Goal: Information Seeking & Learning: Learn about a topic

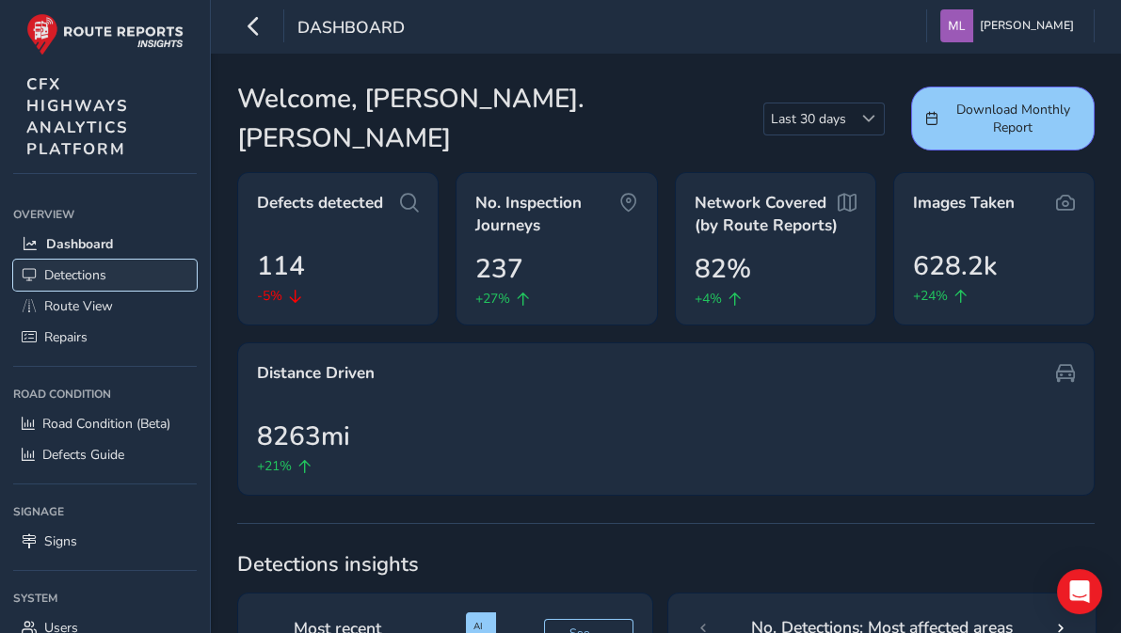
click at [91, 266] on span "Detections" at bounding box center [75, 275] width 62 height 18
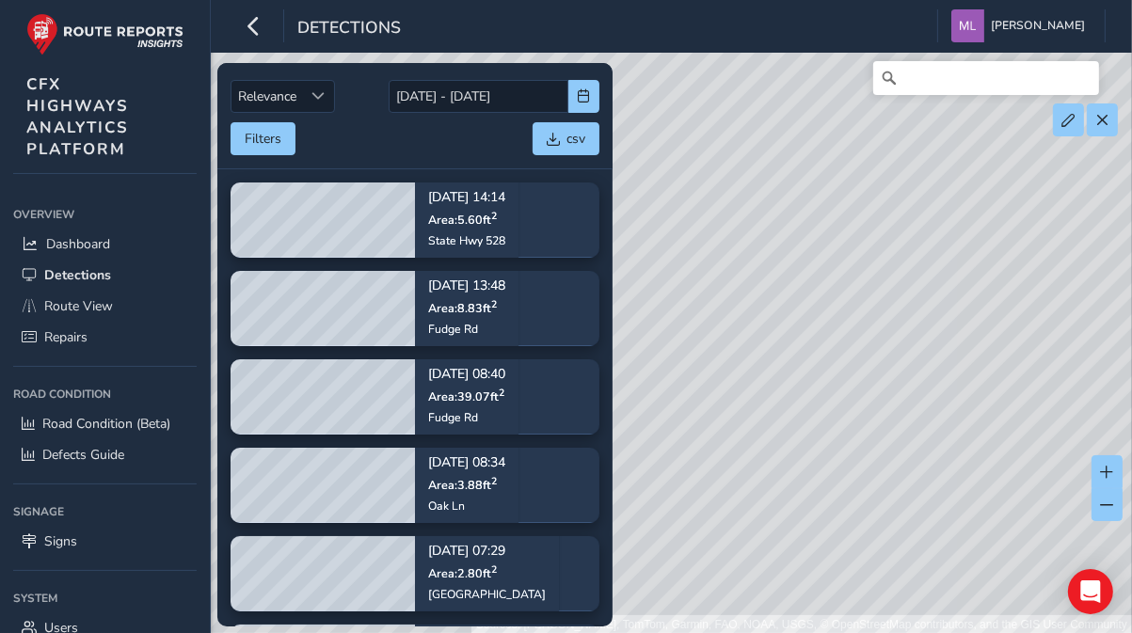
drag, startPoint x: 728, startPoint y: 386, endPoint x: 913, endPoint y: 401, distance: 186.0
click at [913, 401] on div "Sources: [PERSON_NAME], TomTom, Garmin, FAO, NOAA, USGS, © OpenStreetMap contri…" at bounding box center [566, 317] width 1132 height 634
drag, startPoint x: 870, startPoint y: 205, endPoint x: 920, endPoint y: 391, distance: 192.3
click at [921, 392] on div "Sources: [PERSON_NAME], TomTom, Garmin, FAO, NOAA, USGS, © OpenStreetMap contri…" at bounding box center [566, 317] width 1132 height 634
drag, startPoint x: 878, startPoint y: 348, endPoint x: 1025, endPoint y: 333, distance: 147.6
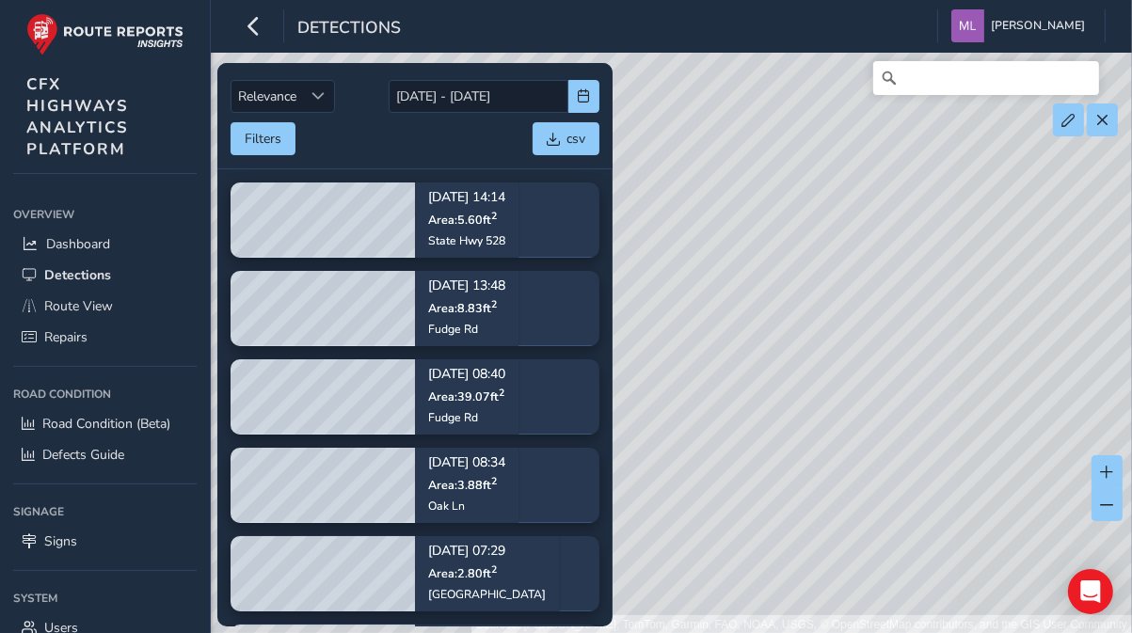
click at [1025, 333] on div "Sources: [PERSON_NAME], TomTom, Garmin, FAO, NOAA, USGS, © OpenStreetMap contri…" at bounding box center [566, 317] width 1132 height 634
drag, startPoint x: 726, startPoint y: 303, endPoint x: 915, endPoint y: 420, distance: 222.3
click at [915, 420] on div "Sources: [PERSON_NAME], TomTom, Garmin, FAO, NOAA, USGS, © OpenStreetMap contri…" at bounding box center [566, 317] width 1132 height 634
drag, startPoint x: 749, startPoint y: 190, endPoint x: 835, endPoint y: 364, distance: 194.0
click at [848, 368] on div "Sources: [PERSON_NAME], TomTom, Garmin, FAO, NOAA, USGS, © OpenStreetMap contri…" at bounding box center [566, 317] width 1132 height 634
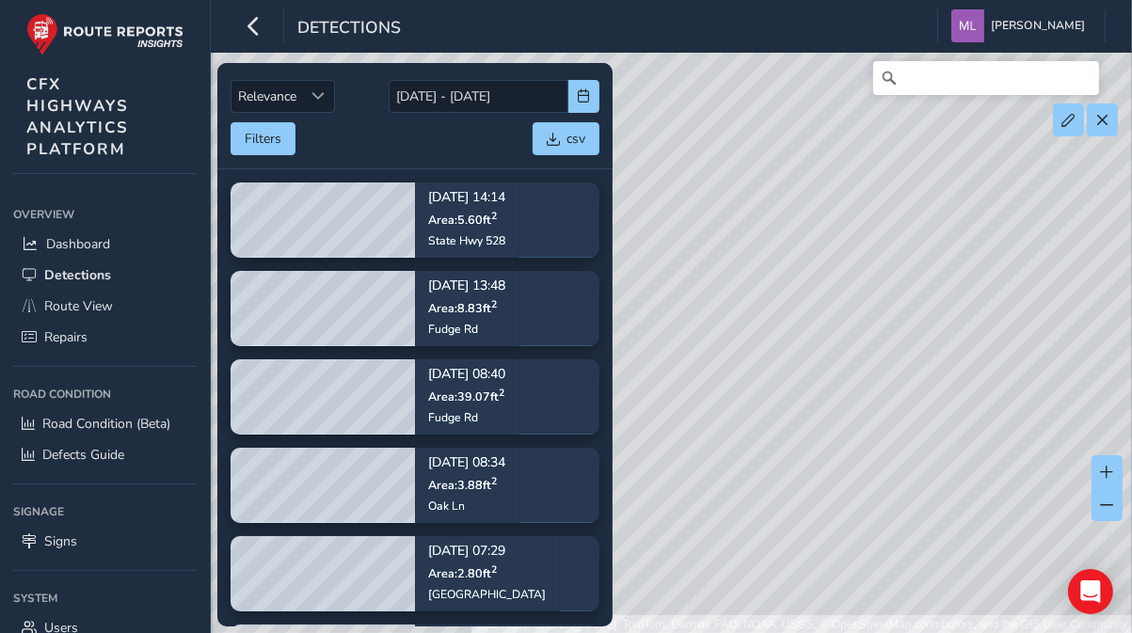
drag, startPoint x: 723, startPoint y: 262, endPoint x: 855, endPoint y: 437, distance: 219.1
click at [857, 439] on div "Sources: [PERSON_NAME], TomTom, Garmin, FAO, NOAA, USGS, © OpenStreetMap contri…" at bounding box center [566, 317] width 1132 height 634
drag, startPoint x: 702, startPoint y: 171, endPoint x: 788, endPoint y: 369, distance: 215.4
click at [788, 371] on div "Sources: [PERSON_NAME], TomTom, Garmin, FAO, NOAA, USGS, © OpenStreetMap contri…" at bounding box center [566, 317] width 1132 height 634
drag, startPoint x: 724, startPoint y: 156, endPoint x: 794, endPoint y: 360, distance: 216.1
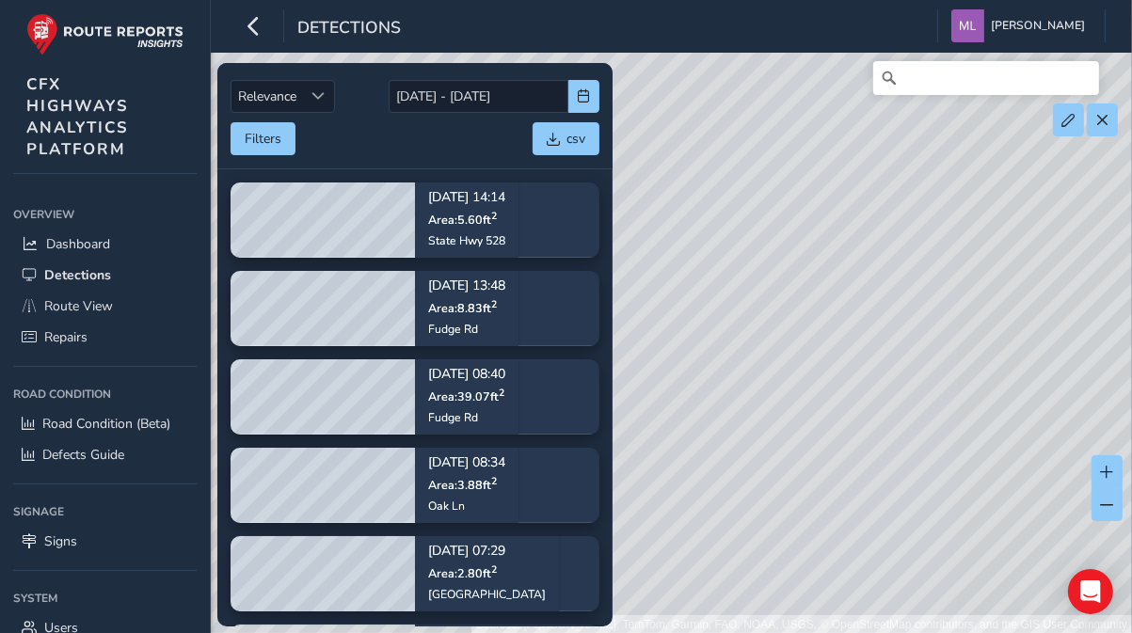
click at [794, 360] on div "Sources: [PERSON_NAME], TomTom, Garmin, FAO, NOAA, USGS, © OpenStreetMap contri…" at bounding box center [566, 317] width 1132 height 634
drag, startPoint x: 810, startPoint y: 123, endPoint x: 832, endPoint y: 381, distance: 258.8
click at [832, 401] on div "Sources: [PERSON_NAME], TomTom, Garmin, FAO, NOAA, USGS, © OpenStreetMap contri…" at bounding box center [566, 317] width 1132 height 634
drag, startPoint x: 788, startPoint y: 199, endPoint x: 905, endPoint y: 280, distance: 142.8
click at [905, 280] on div "Sources: [PERSON_NAME], TomTom, Garmin, FAO, NOAA, USGS, © OpenStreetMap contri…" at bounding box center [566, 317] width 1132 height 634
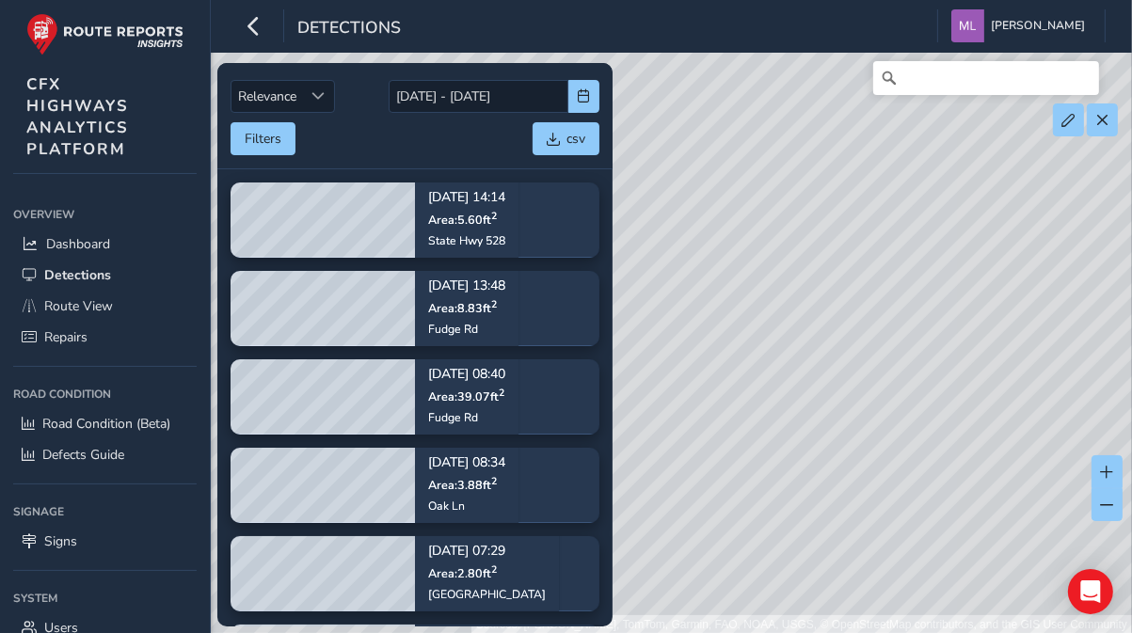
drag, startPoint x: 879, startPoint y: 323, endPoint x: 802, endPoint y: 294, distance: 82.5
click at [801, 296] on div "Sources: [PERSON_NAME], TomTom, Garmin, FAO, NOAA, USGS, © OpenStreetMap contri…" at bounding box center [566, 317] width 1132 height 634
drag, startPoint x: 791, startPoint y: 260, endPoint x: 809, endPoint y: 276, distance: 24.7
click at [788, 244] on div "Sources: [PERSON_NAME], TomTom, Garmin, FAO, NOAA, USGS, © OpenStreetMap contri…" at bounding box center [566, 317] width 1132 height 634
drag, startPoint x: 924, startPoint y: 335, endPoint x: 871, endPoint y: 275, distance: 80.7
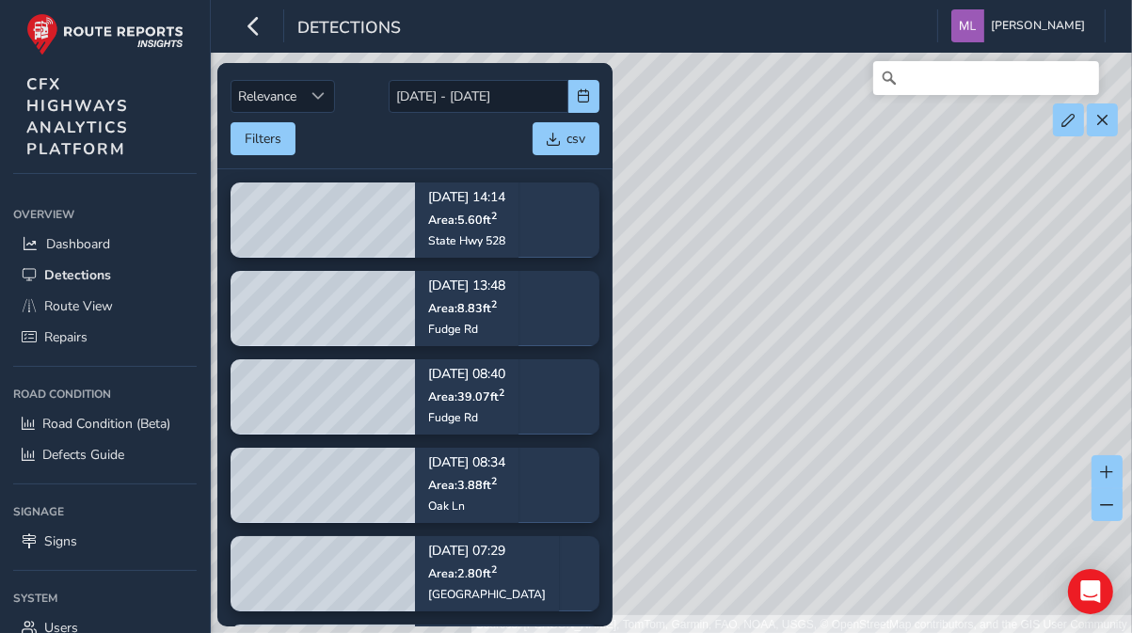
click at [871, 275] on div "Sources: [PERSON_NAME], TomTom, Garmin, FAO, NOAA, USGS, © OpenStreetMap contri…" at bounding box center [566, 317] width 1132 height 634
drag, startPoint x: 837, startPoint y: 353, endPoint x: 725, endPoint y: 363, distance: 112.5
click at [717, 365] on div "Sources: [PERSON_NAME], TomTom, Garmin, FAO, NOAA, USGS, © OpenStreetMap contri…" at bounding box center [566, 317] width 1132 height 634
click at [1039, 332] on div "Sources: [PERSON_NAME], TomTom, Garmin, FAO, NOAA, USGS, © OpenStreetMap contri…" at bounding box center [566, 317] width 1132 height 634
drag, startPoint x: 970, startPoint y: 332, endPoint x: 879, endPoint y: 343, distance: 91.9
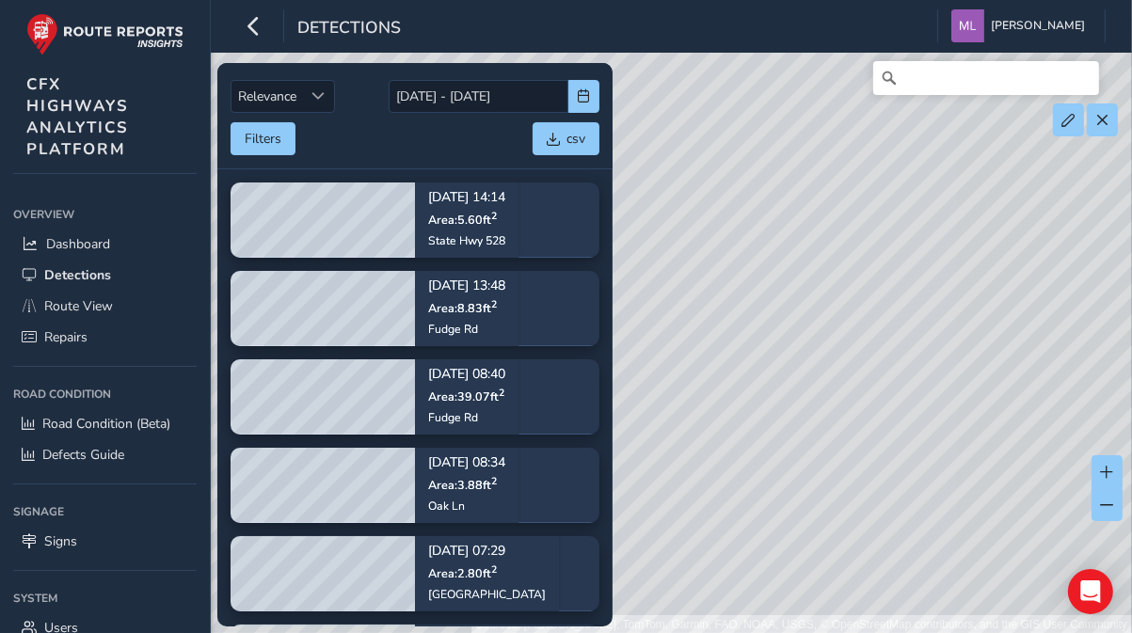
click at [879, 343] on div "Sources: [PERSON_NAME], TomTom, Garmin, FAO, NOAA, USGS, © OpenStreetMap contri…" at bounding box center [566, 317] width 1132 height 634
drag, startPoint x: 852, startPoint y: 289, endPoint x: 896, endPoint y: 362, distance: 85.7
click at [905, 378] on div "Sources: [PERSON_NAME], TomTom, Garmin, FAO, NOAA, USGS, © OpenStreetMap contri…" at bounding box center [566, 317] width 1132 height 634
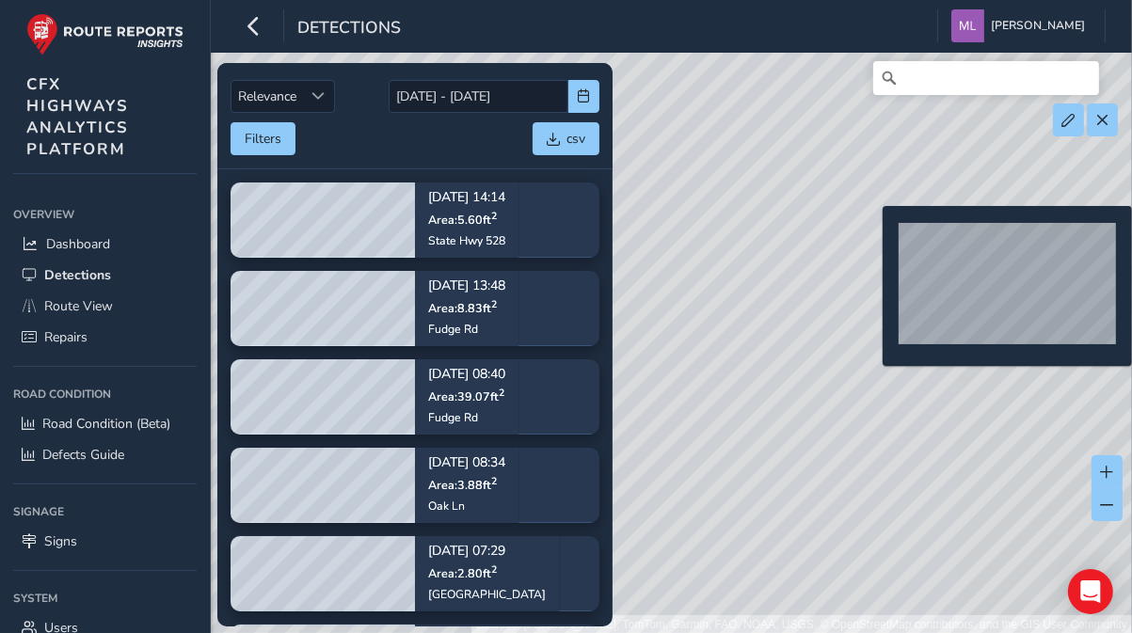
click at [872, 236] on div "Sources: [PERSON_NAME], TomTom, Garmin, FAO, NOAA, USGS, © OpenStreetMap contri…" at bounding box center [566, 317] width 1132 height 634
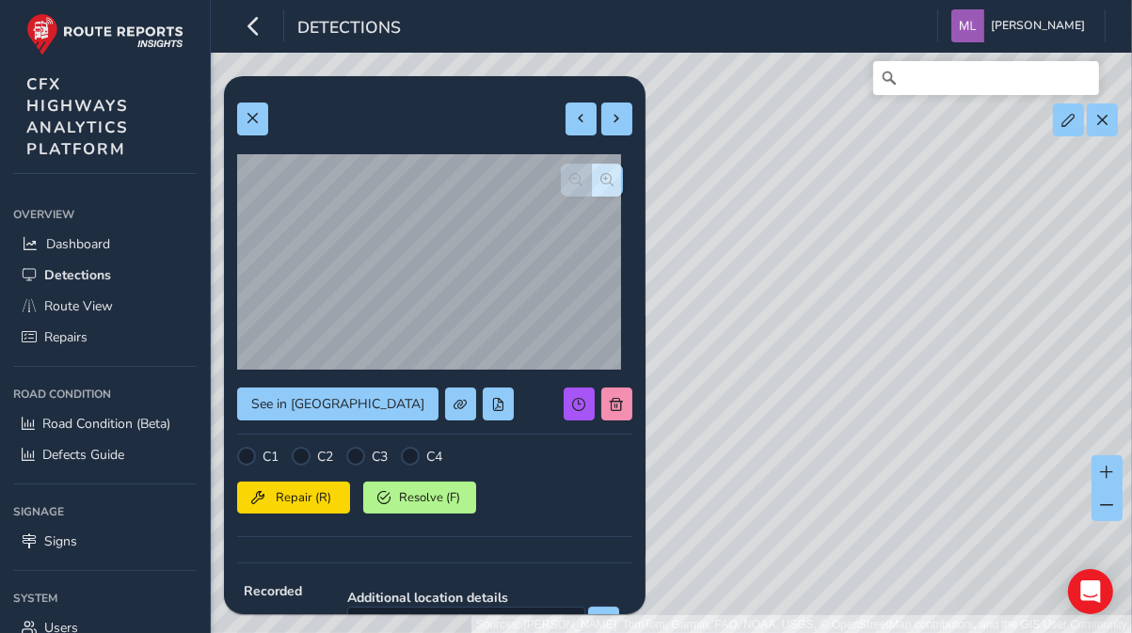
drag, startPoint x: 862, startPoint y: 195, endPoint x: 902, endPoint y: 278, distance: 91.8
click at [902, 278] on div "Sources: [PERSON_NAME], TomTom, Garmin, FAO, NOAA, USGS, © OpenStreetMap contri…" at bounding box center [566, 317] width 1132 height 634
click at [91, 273] on span "Detections" at bounding box center [77, 275] width 67 height 18
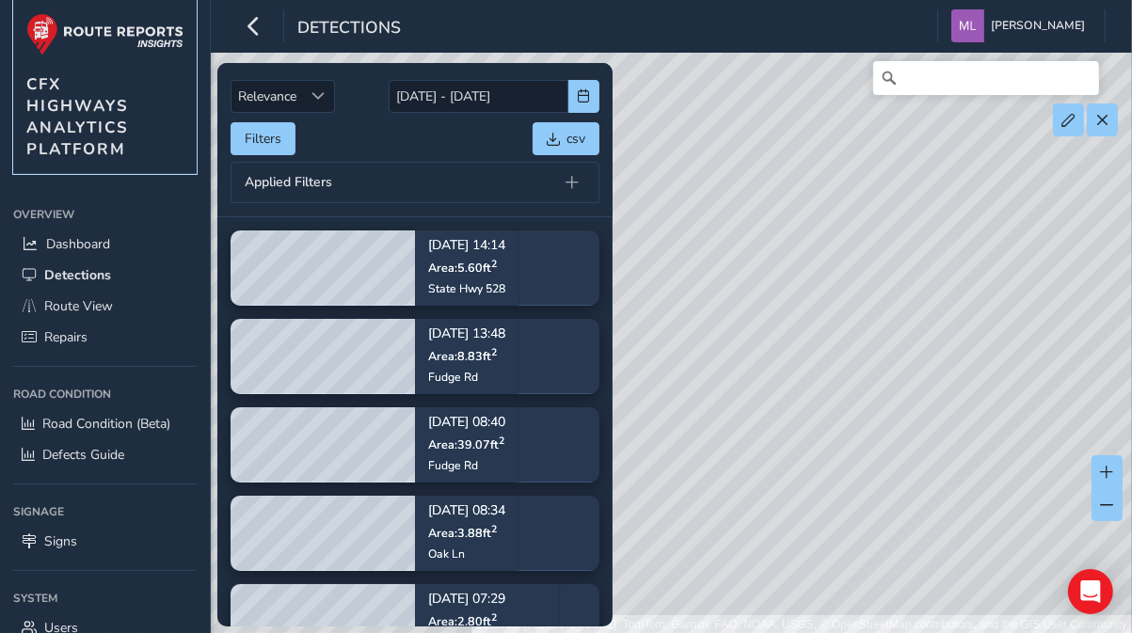
click at [89, 129] on span "CFX HIGHWAYS ANALYTICS PLATFORM" at bounding box center [77, 116] width 103 height 87
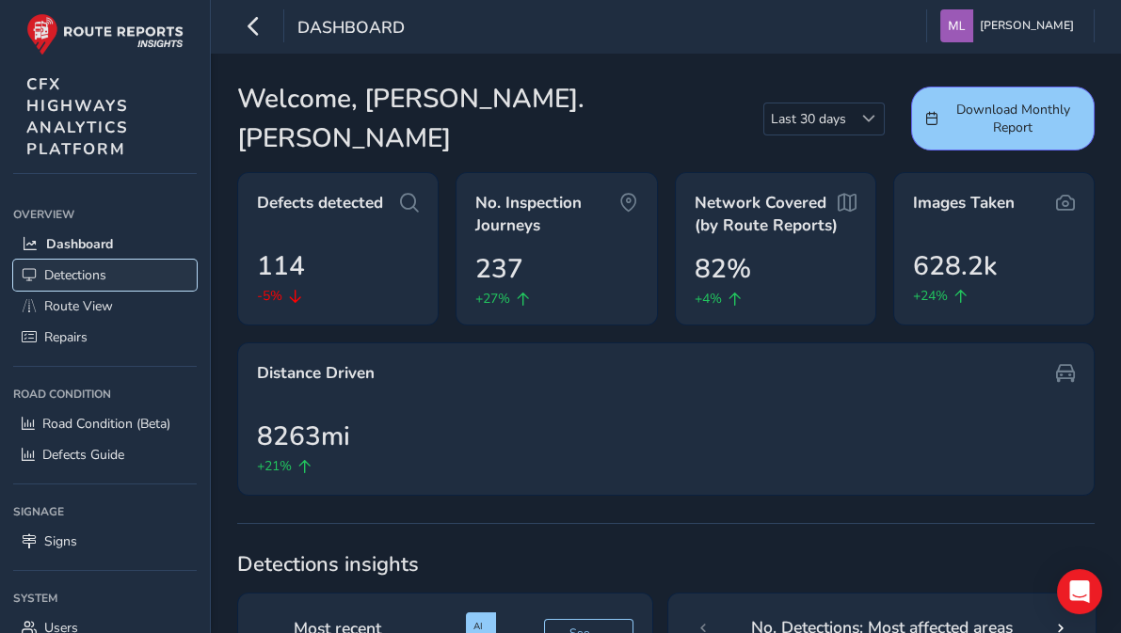
click at [72, 277] on span "Detections" at bounding box center [75, 275] width 62 height 18
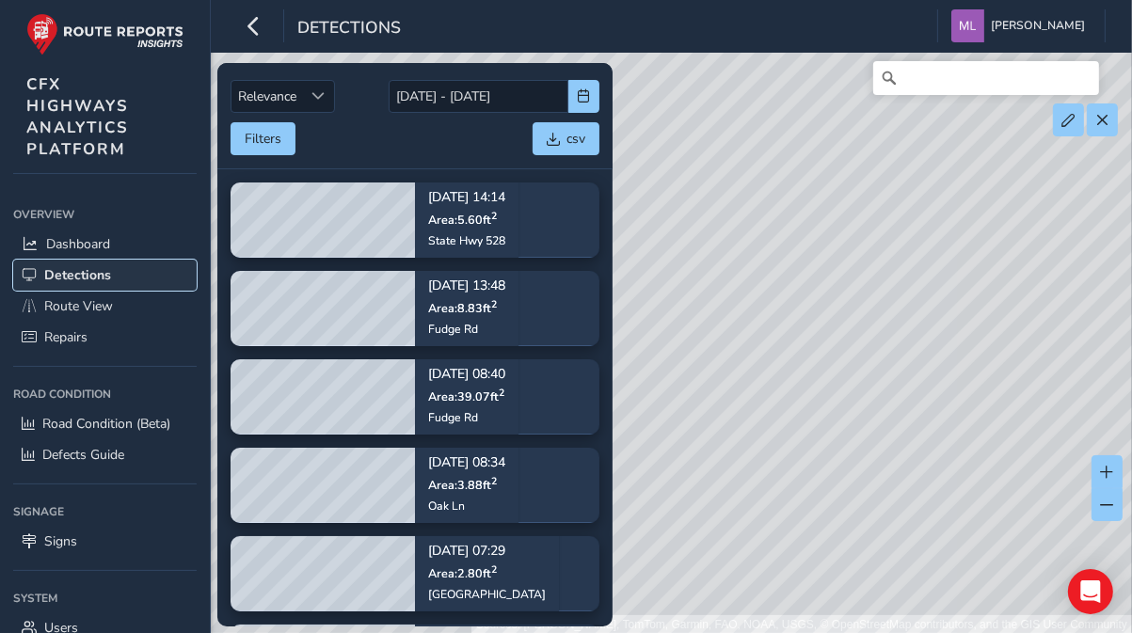
click at [87, 272] on span "Detections" at bounding box center [77, 275] width 67 height 18
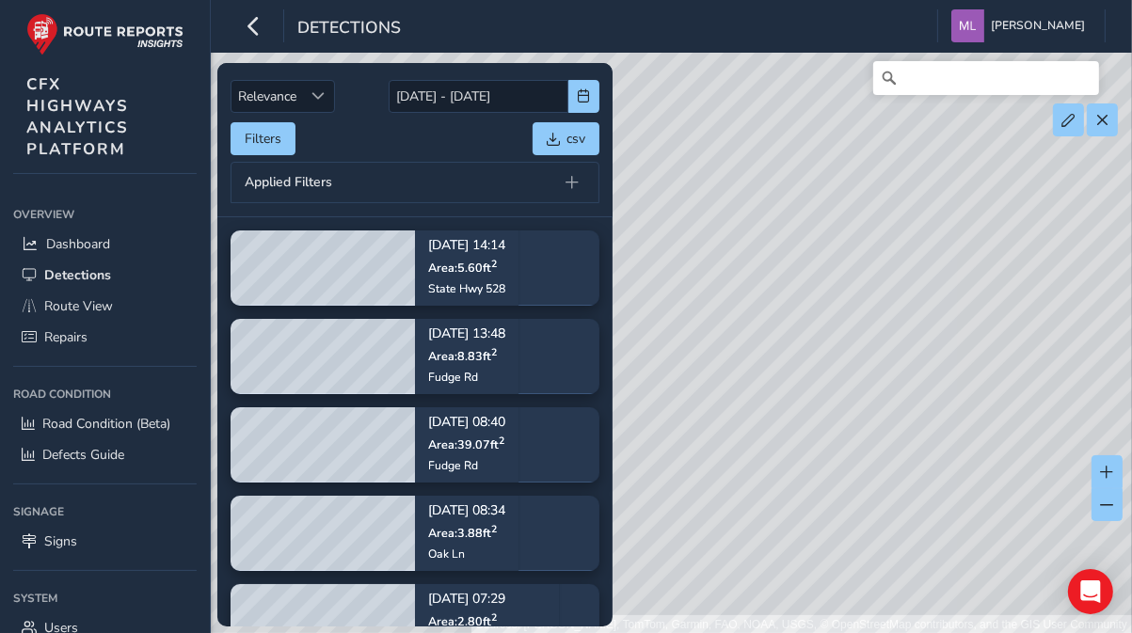
drag, startPoint x: 893, startPoint y: 290, endPoint x: 792, endPoint y: 389, distance: 141.1
click at [792, 389] on div "Sources: [PERSON_NAME], TomTom, Garmin, FAO, NOAA, USGS, © OpenStreetMap contri…" at bounding box center [566, 317] width 1132 height 634
drag, startPoint x: 924, startPoint y: 382, endPoint x: 644, endPoint y: 375, distance: 280.6
click at [645, 375] on div "Sources: [PERSON_NAME], TomTom, Garmin, FAO, NOAA, USGS, © OpenStreetMap contri…" at bounding box center [566, 317] width 1132 height 634
drag, startPoint x: 739, startPoint y: 382, endPoint x: 1032, endPoint y: 375, distance: 292.8
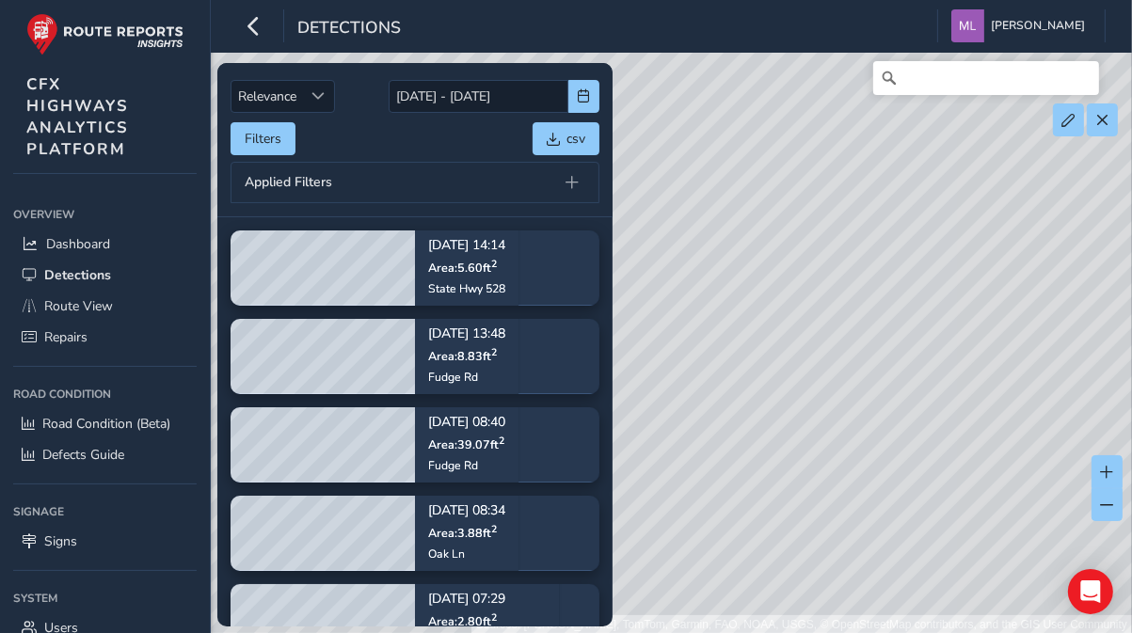
click at [1032, 375] on div "Sources: [PERSON_NAME], TomTom, Garmin, FAO, NOAA, USGS, © OpenStreetMap contri…" at bounding box center [566, 317] width 1132 height 634
drag, startPoint x: 730, startPoint y: 366, endPoint x: 904, endPoint y: 369, distance: 174.1
click at [904, 369] on div "Sources: [PERSON_NAME], TomTom, Garmin, FAO, NOAA, USGS, © OpenStreetMap contri…" at bounding box center [566, 317] width 1132 height 634
drag, startPoint x: 750, startPoint y: 380, endPoint x: 780, endPoint y: 378, distance: 30.2
click at [786, 382] on div "Sources: [PERSON_NAME], TomTom, Garmin, FAO, NOAA, USGS, © OpenStreetMap contri…" at bounding box center [566, 317] width 1132 height 634
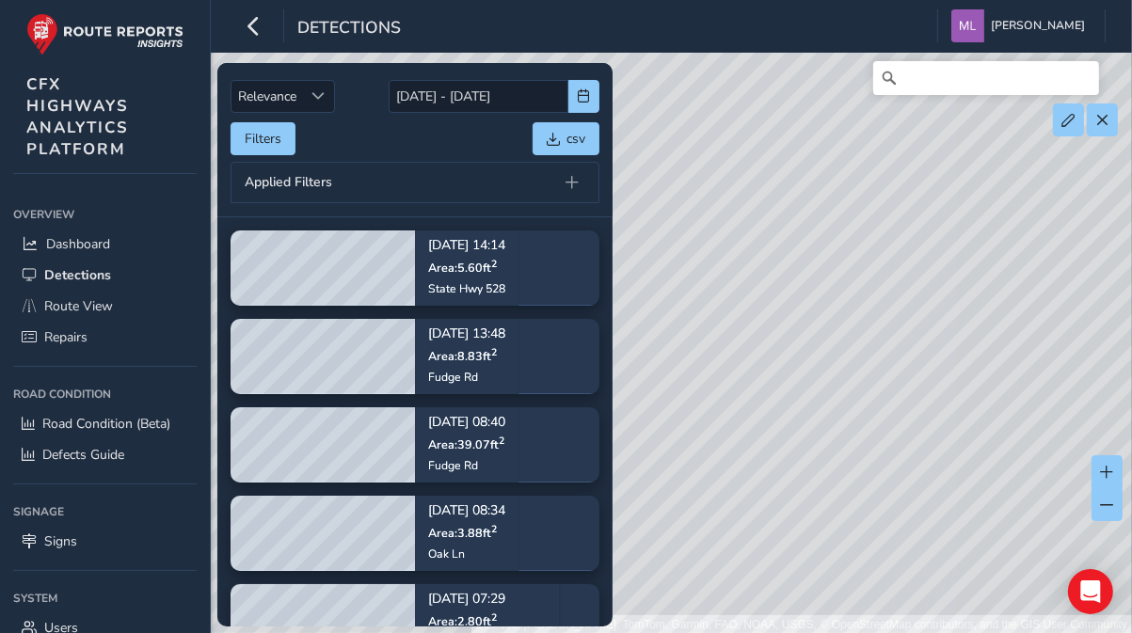
drag, startPoint x: 721, startPoint y: 386, endPoint x: 835, endPoint y: 392, distance: 114.0
click at [897, 385] on div "Sources: [PERSON_NAME], TomTom, Garmin, FAO, NOAA, USGS, © OpenStreetMap contri…" at bounding box center [566, 317] width 1132 height 634
drag, startPoint x: 720, startPoint y: 386, endPoint x: 833, endPoint y: 392, distance: 113.1
click at [856, 387] on div "Sources: [PERSON_NAME], TomTom, Garmin, FAO, NOAA, USGS, © OpenStreetMap contri…" at bounding box center [566, 317] width 1132 height 634
drag, startPoint x: 708, startPoint y: 374, endPoint x: 780, endPoint y: 366, distance: 72.9
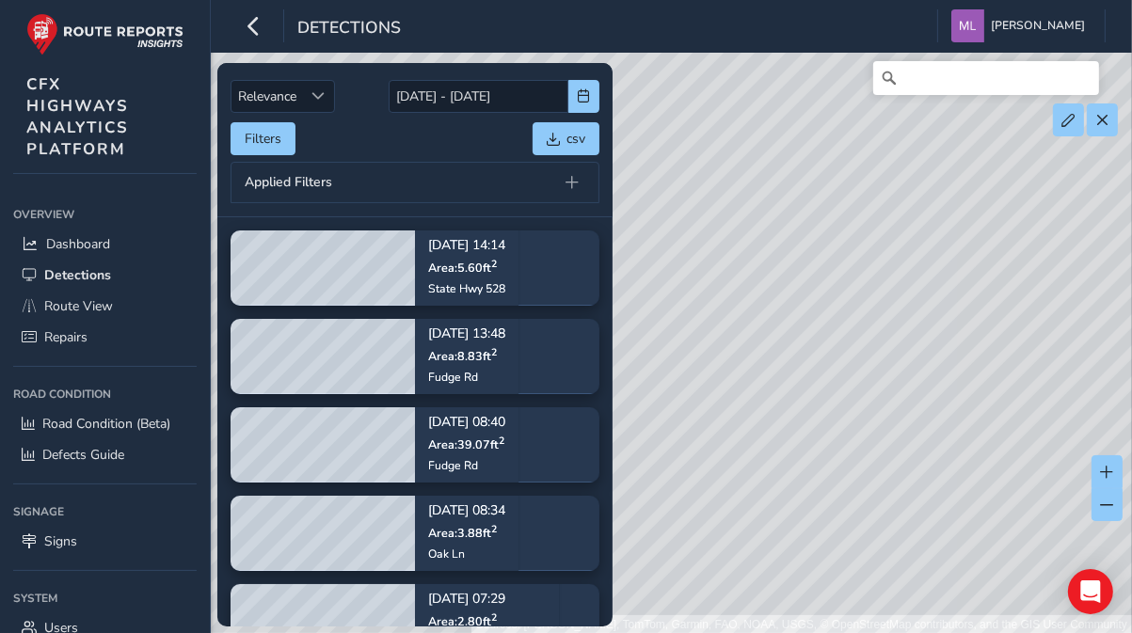
click at [836, 382] on div "Sources: [PERSON_NAME], TomTom, Garmin, FAO, NOAA, USGS, © OpenStreetMap contri…" at bounding box center [566, 317] width 1132 height 634
click at [1069, 120] on span at bounding box center [1069, 120] width 13 height 13
click at [744, 275] on div "Sources: [PERSON_NAME], TomTom, Garmin, FAO, NOAA, USGS, © OpenStreetMap contri…" at bounding box center [566, 317] width 1132 height 634
click at [775, 256] on div "Sources: [PERSON_NAME], TomTom, Garmin, FAO, NOAA, USGS, © OpenStreetMap contri…" at bounding box center [566, 317] width 1132 height 634
click at [1108, 126] on button at bounding box center [1102, 120] width 31 height 33
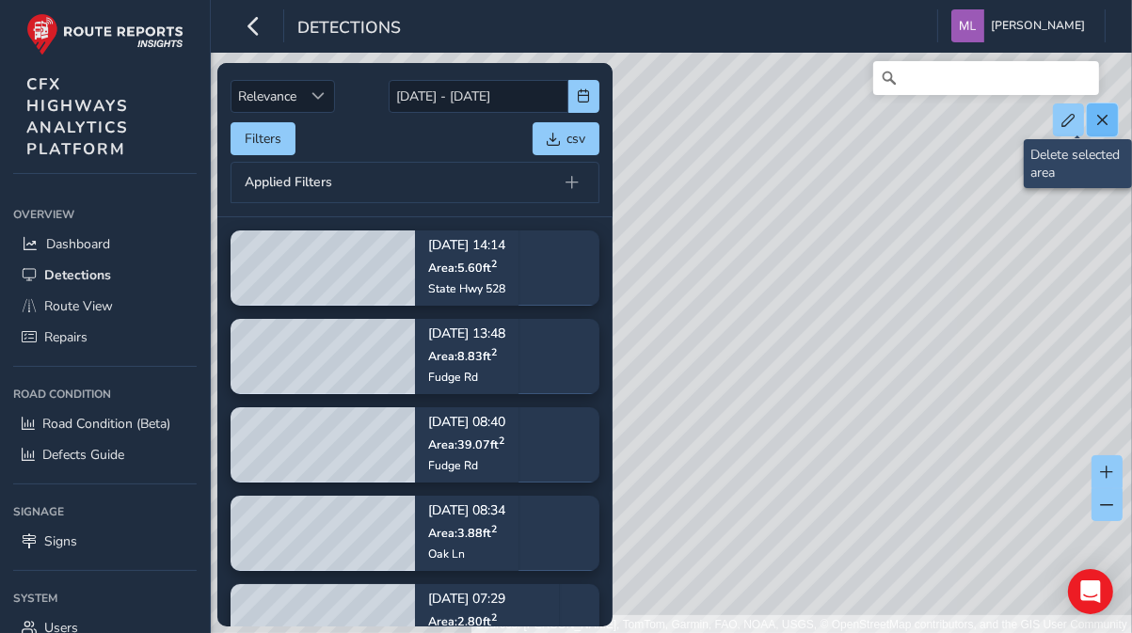
click at [1101, 122] on span at bounding box center [1102, 120] width 13 height 13
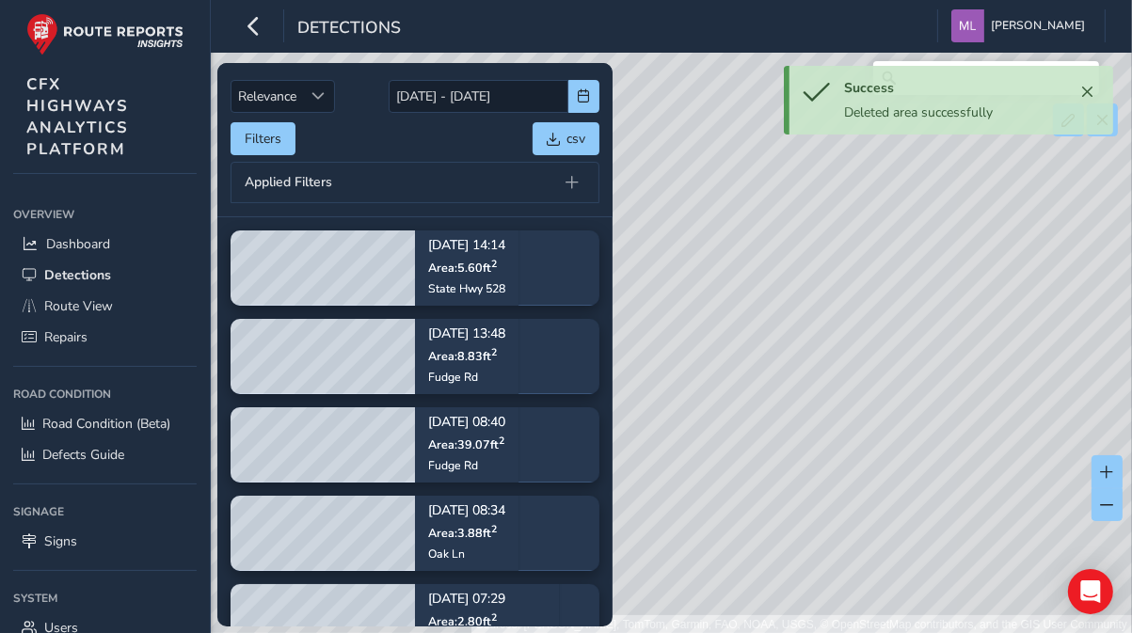
click at [839, 245] on div "Sources: [PERSON_NAME], TomTom, Garmin, FAO, NOAA, USGS, © OpenStreetMap contri…" at bounding box center [566, 317] width 1132 height 634
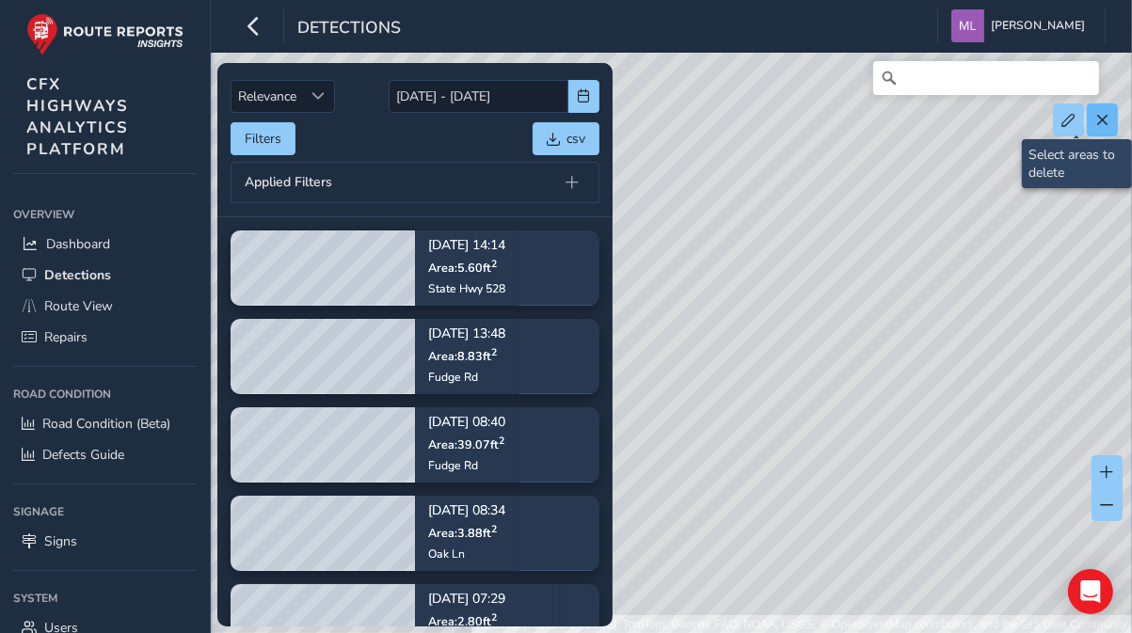
click at [1109, 127] on button at bounding box center [1102, 120] width 31 height 33
click at [1111, 124] on button at bounding box center [1102, 120] width 31 height 33
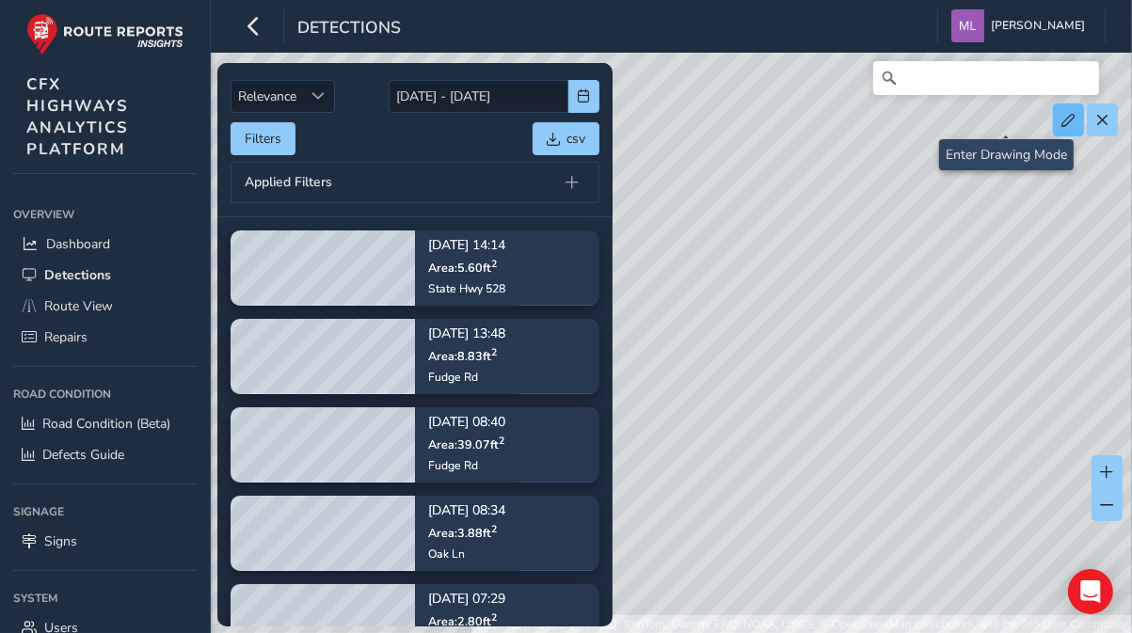
click at [1066, 125] on span at bounding box center [1069, 120] width 13 height 13
click at [729, 233] on div "Sources: [PERSON_NAME], TomTom, Garmin, FAO, NOAA, USGS, © OpenStreetMap contri…" at bounding box center [566, 317] width 1132 height 634
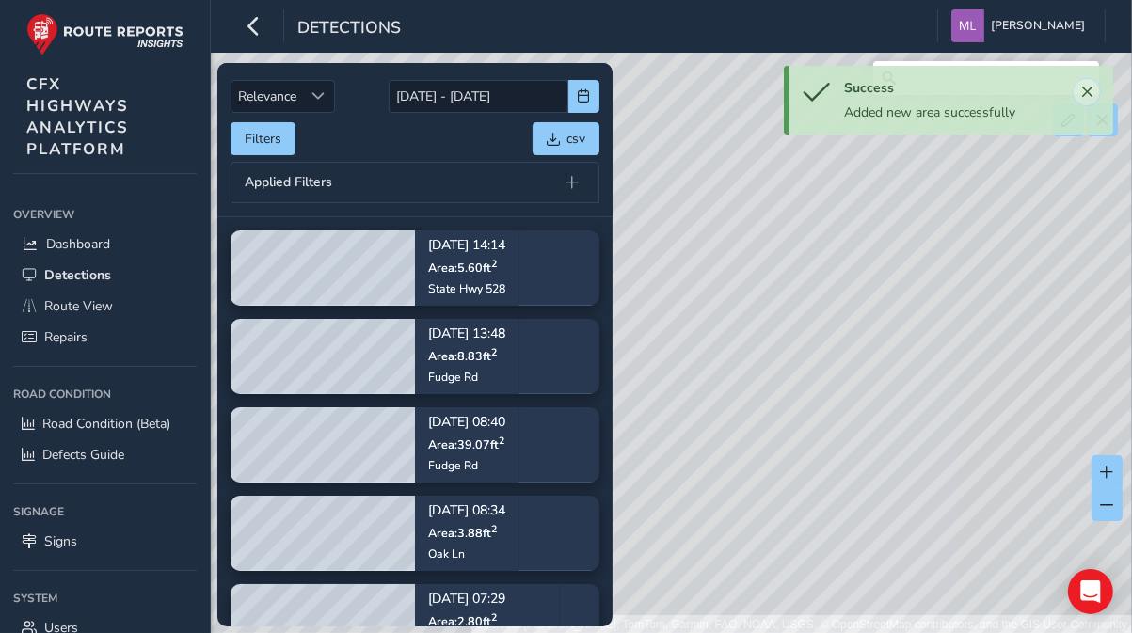
click at [1085, 88] on span "Close" at bounding box center [1086, 92] width 13 height 13
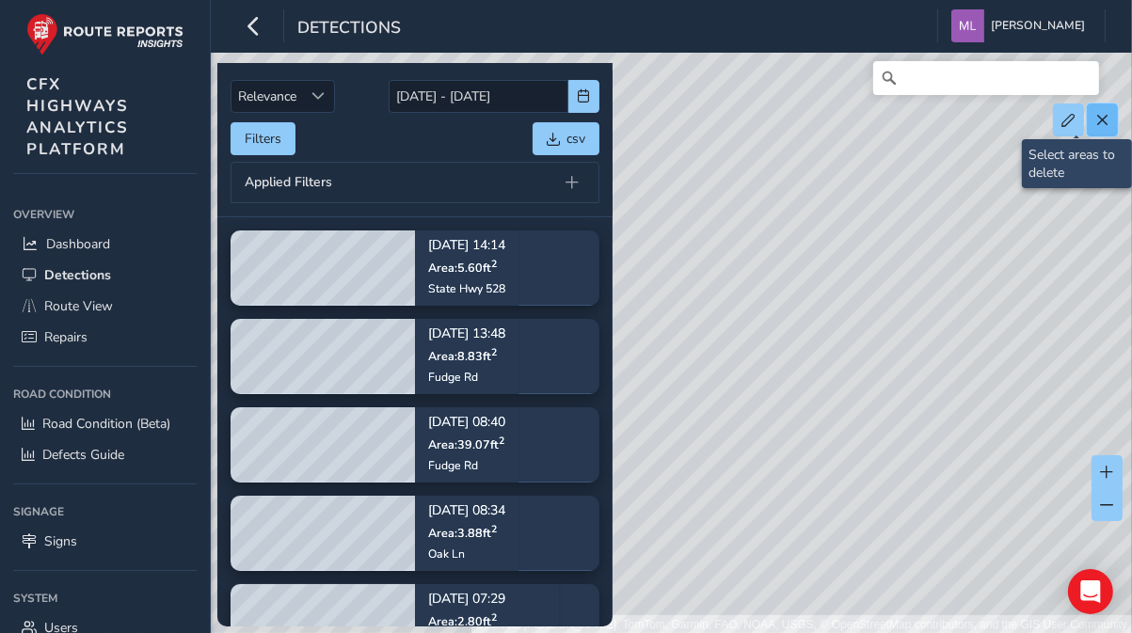
click at [1096, 119] on span at bounding box center [1102, 120] width 13 height 13
click at [1108, 126] on button at bounding box center [1102, 120] width 31 height 33
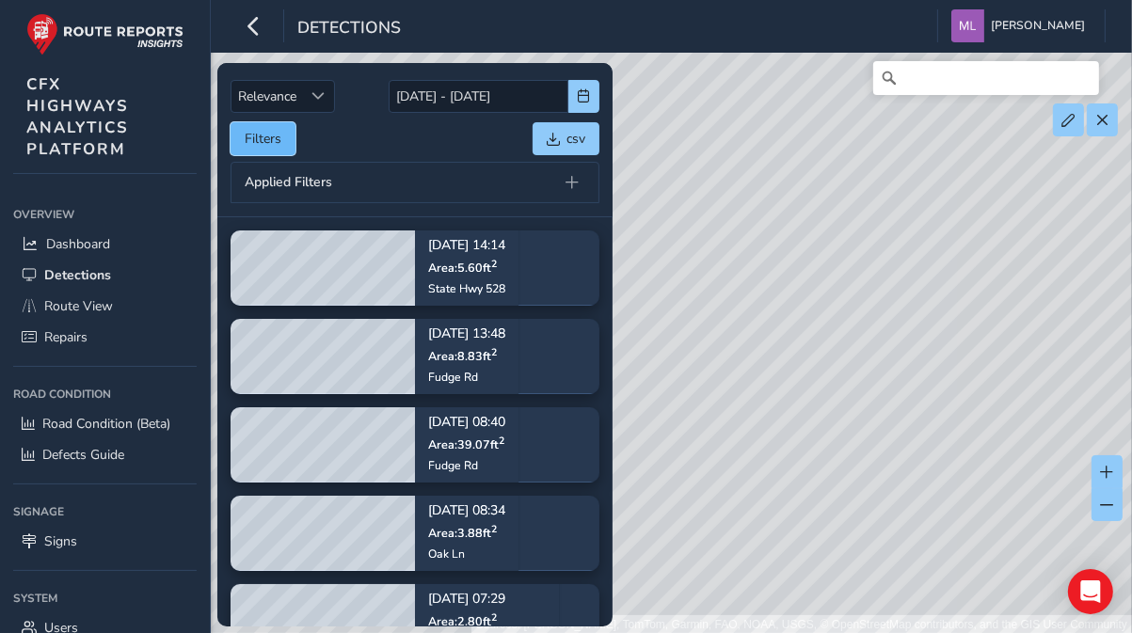
click at [265, 140] on button "Filters" at bounding box center [263, 138] width 65 height 33
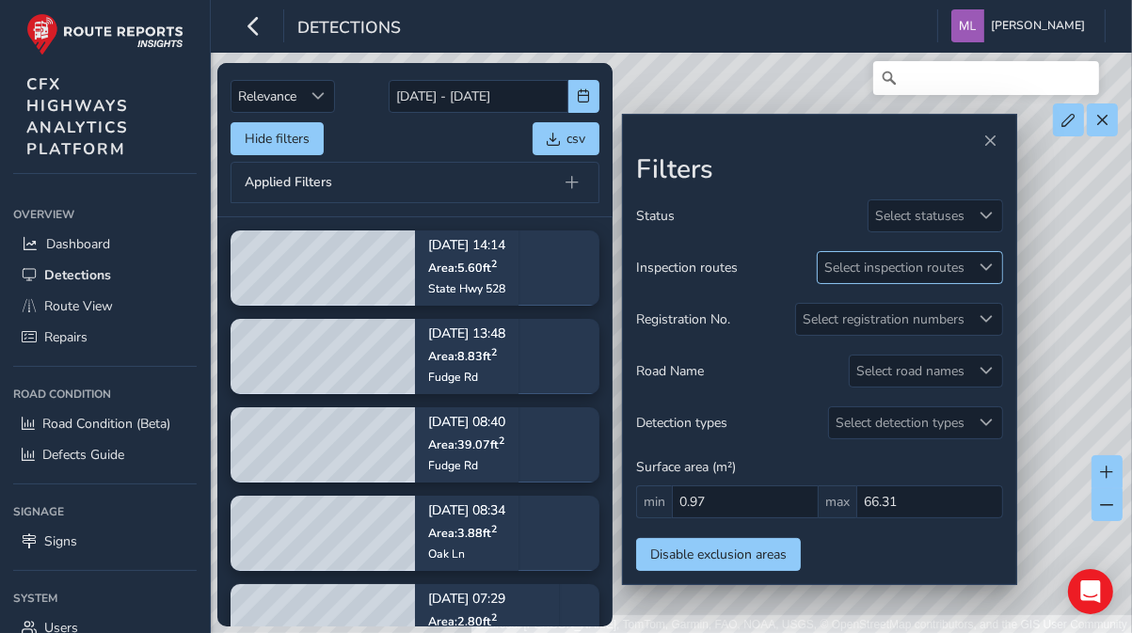
click at [983, 263] on span at bounding box center [987, 267] width 13 height 13
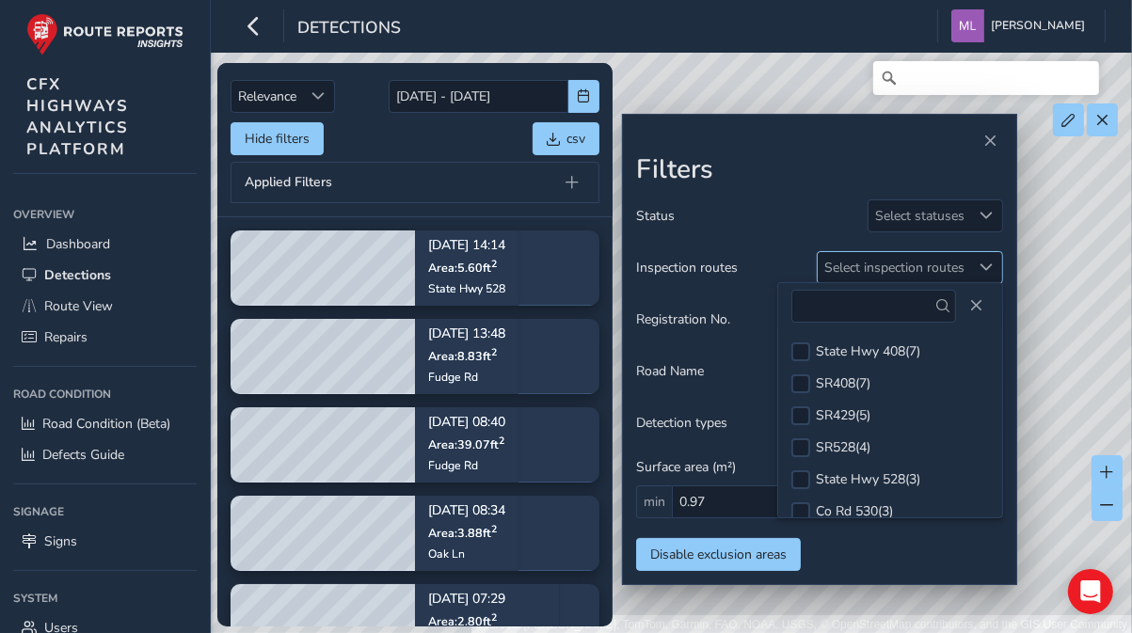
click at [983, 263] on span at bounding box center [987, 267] width 13 height 13
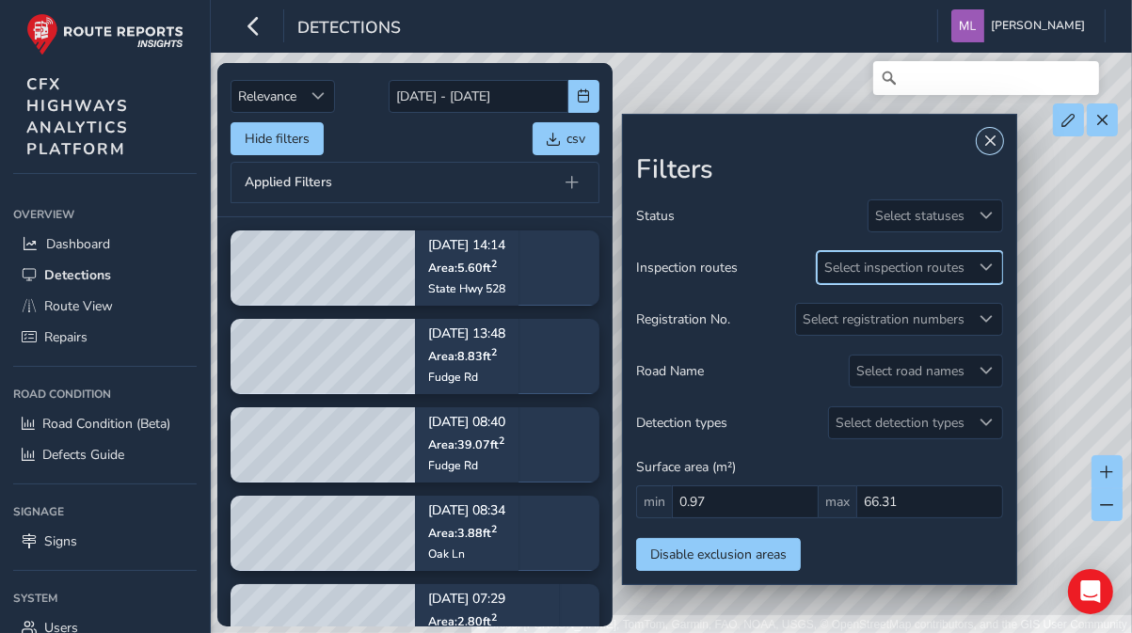
click at [996, 145] on span "Close" at bounding box center [990, 141] width 13 height 13
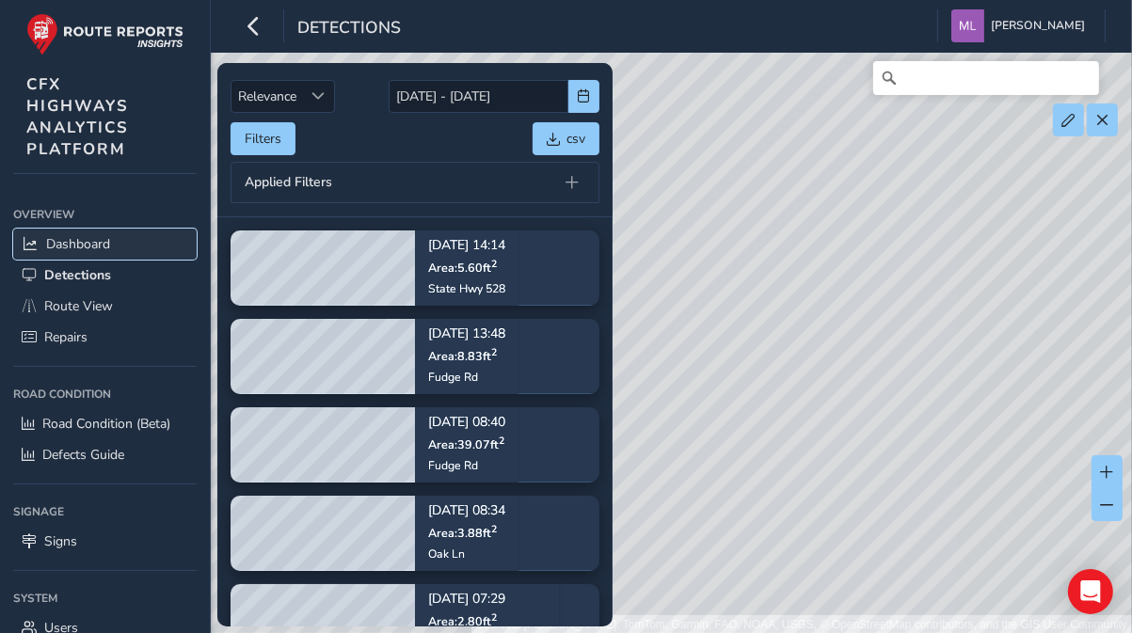
click at [77, 239] on span "Dashboard" at bounding box center [78, 244] width 64 height 18
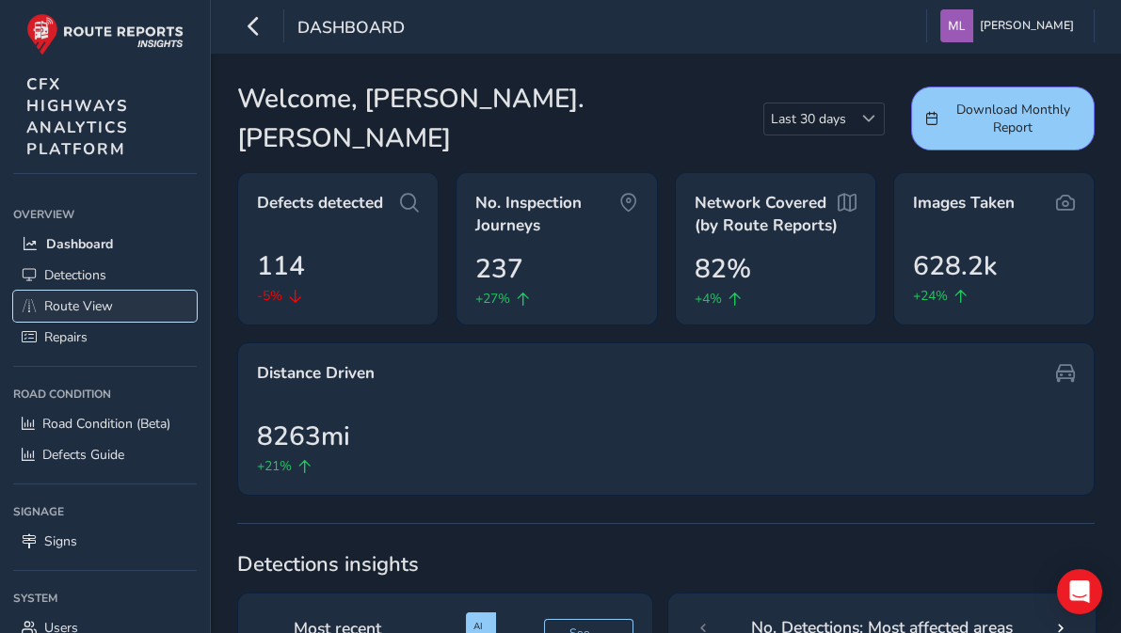
click at [76, 308] on span "Route View" at bounding box center [78, 306] width 69 height 18
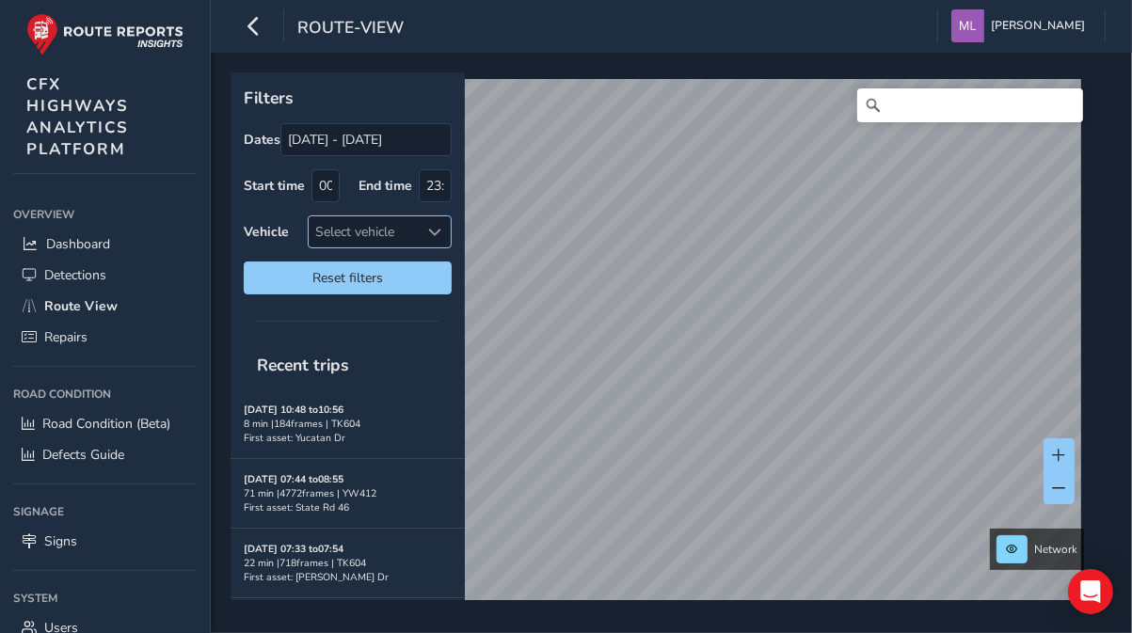
click at [442, 233] on div at bounding box center [435, 231] width 31 height 31
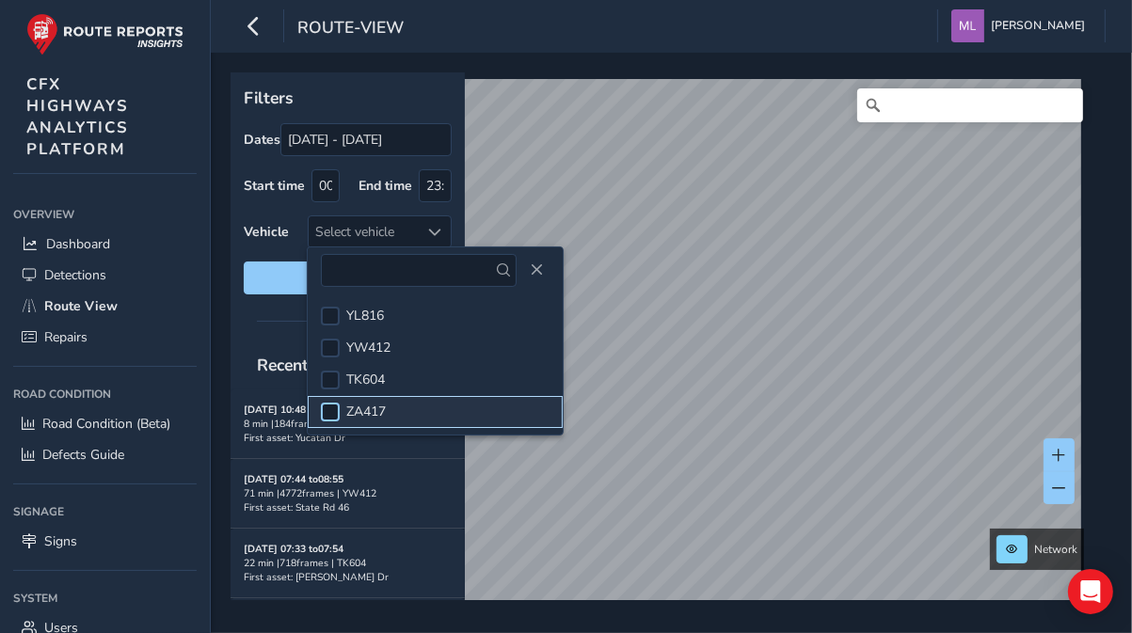
click at [329, 408] on div at bounding box center [330, 412] width 19 height 19
click at [530, 265] on span "Close" at bounding box center [536, 270] width 13 height 13
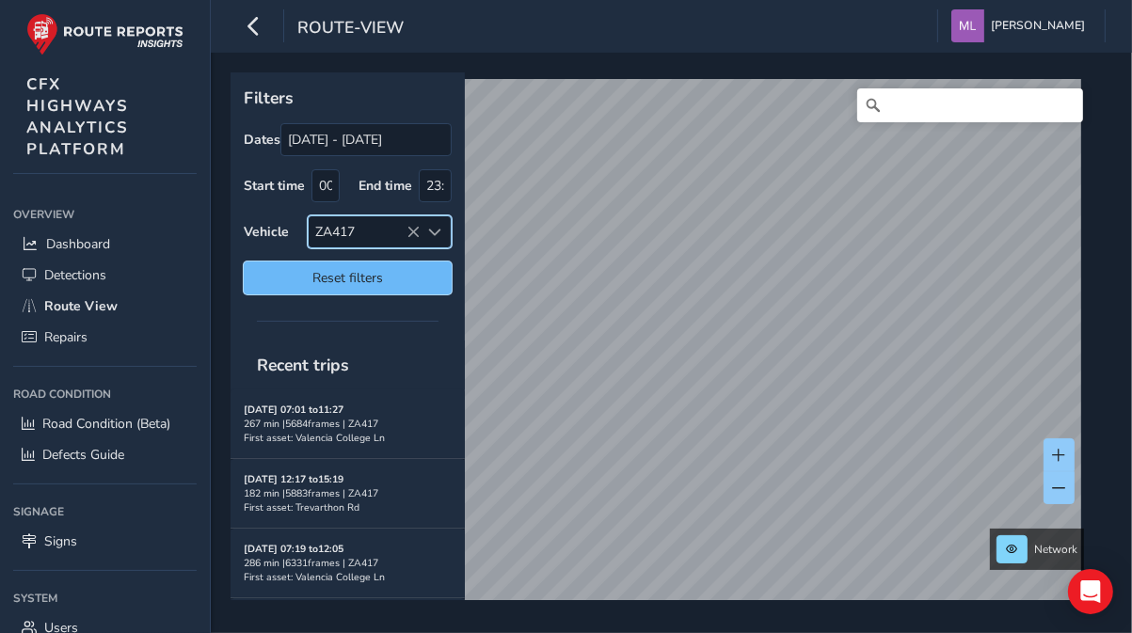
click at [375, 283] on span "Reset filters" at bounding box center [348, 278] width 180 height 18
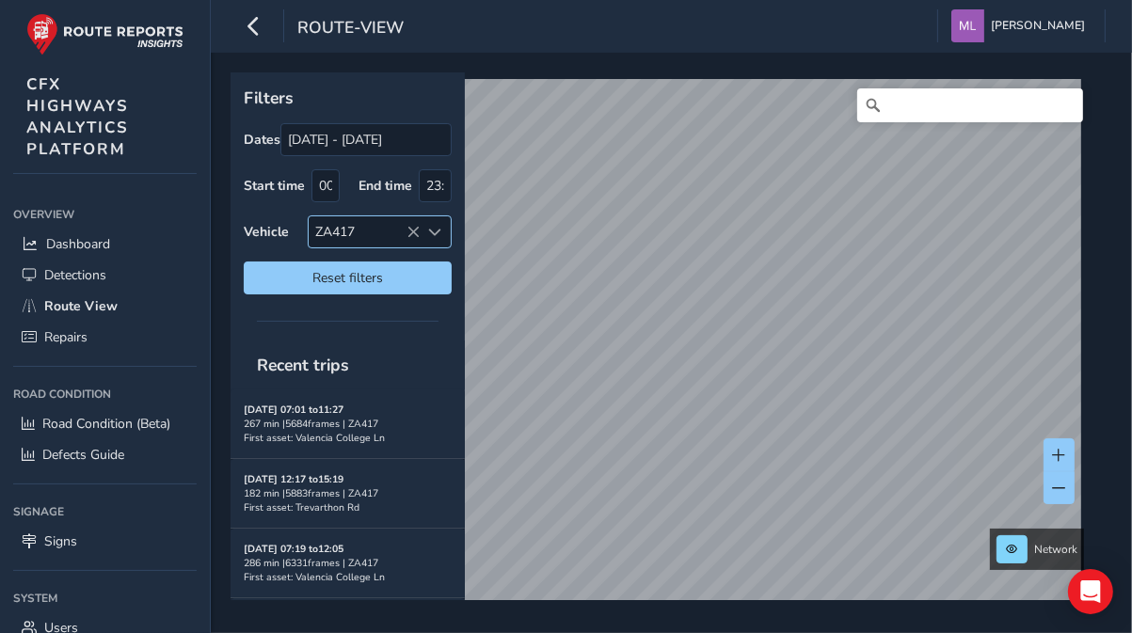
click at [440, 227] on span at bounding box center [435, 232] width 13 height 13
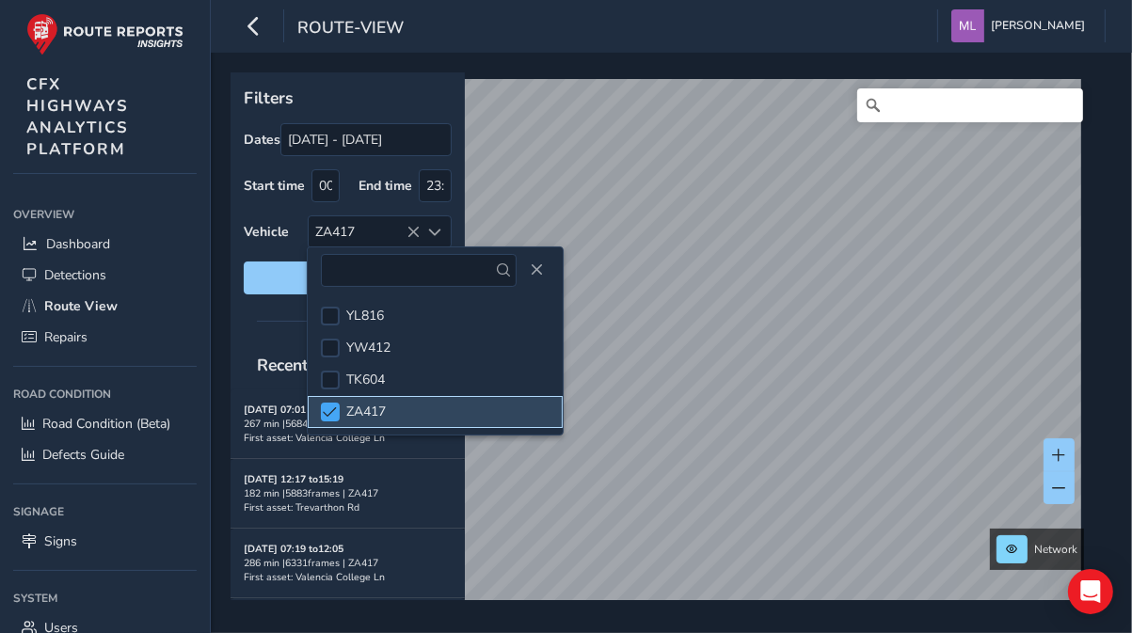
click at [334, 408] on span at bounding box center [331, 412] width 14 height 13
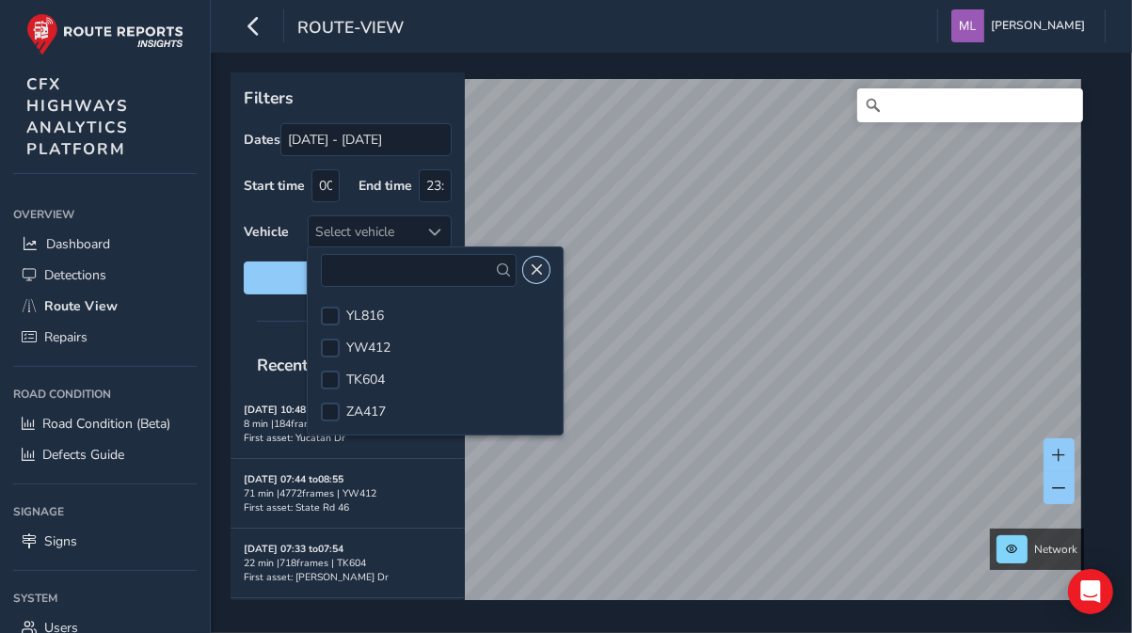
click at [530, 269] on span "Close" at bounding box center [536, 270] width 13 height 13
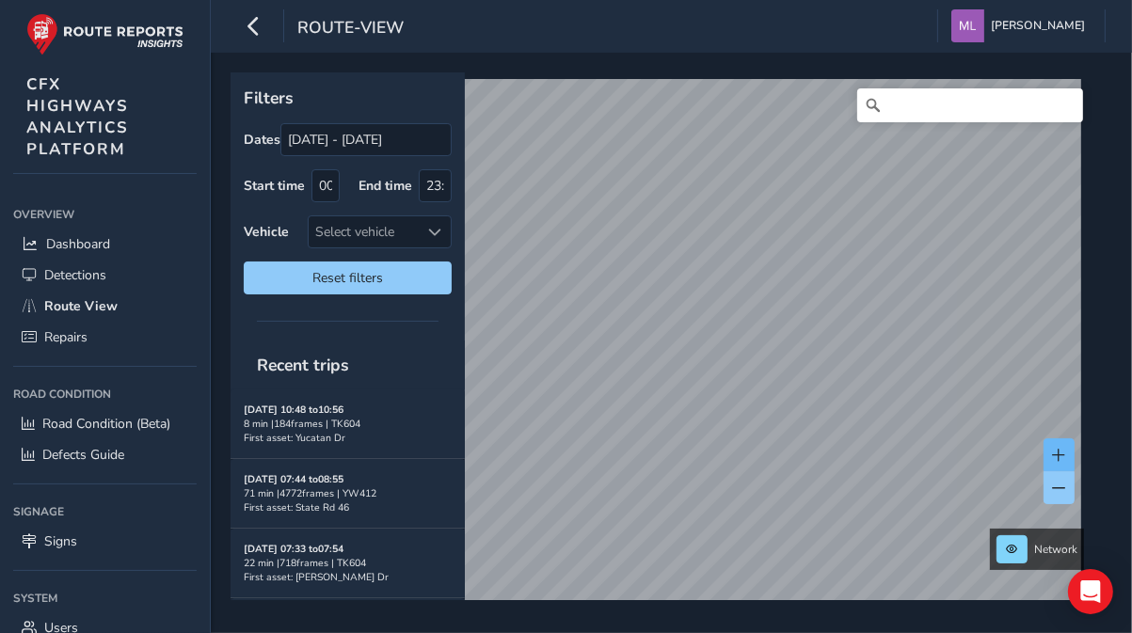
click at [1059, 451] on div "Network Sources: [PERSON_NAME], TomTom, Garmin, FAO, NOAA, USGS, © OpenStreetMa…" at bounding box center [665, 336] width 869 height 528
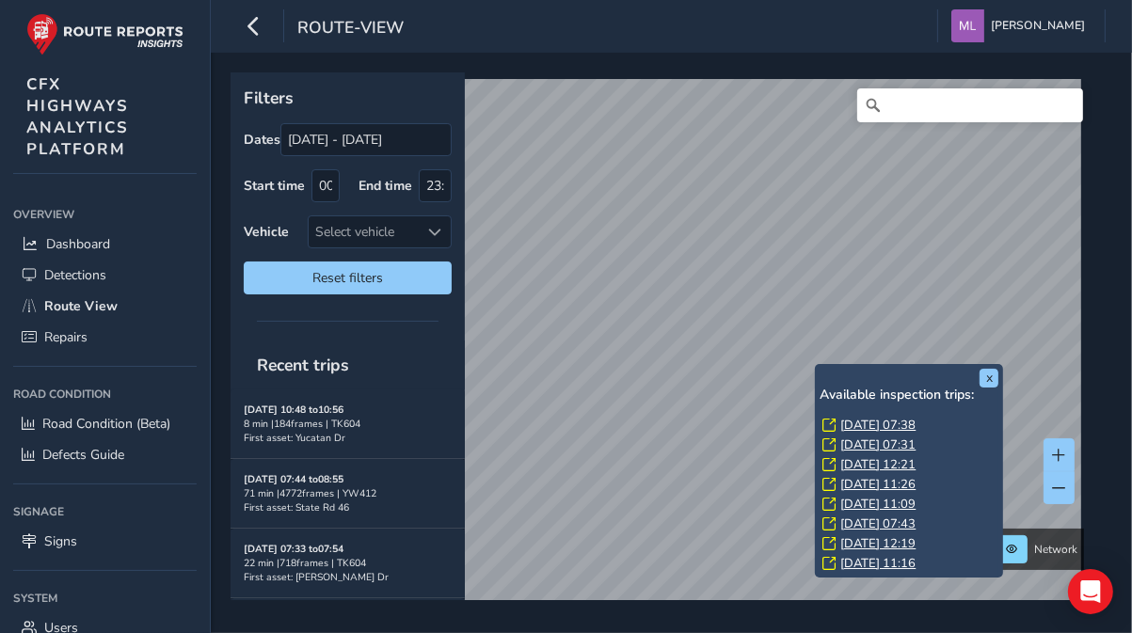
click at [815, 368] on div "x Available inspection trips: [DATE] 07:38 [DATE] 07:31 [DATE] 12:21 [DATE] 11:…" at bounding box center [909, 471] width 188 height 214
click at [877, 432] on link "[DATE] 07:38" at bounding box center [877, 425] width 75 height 17
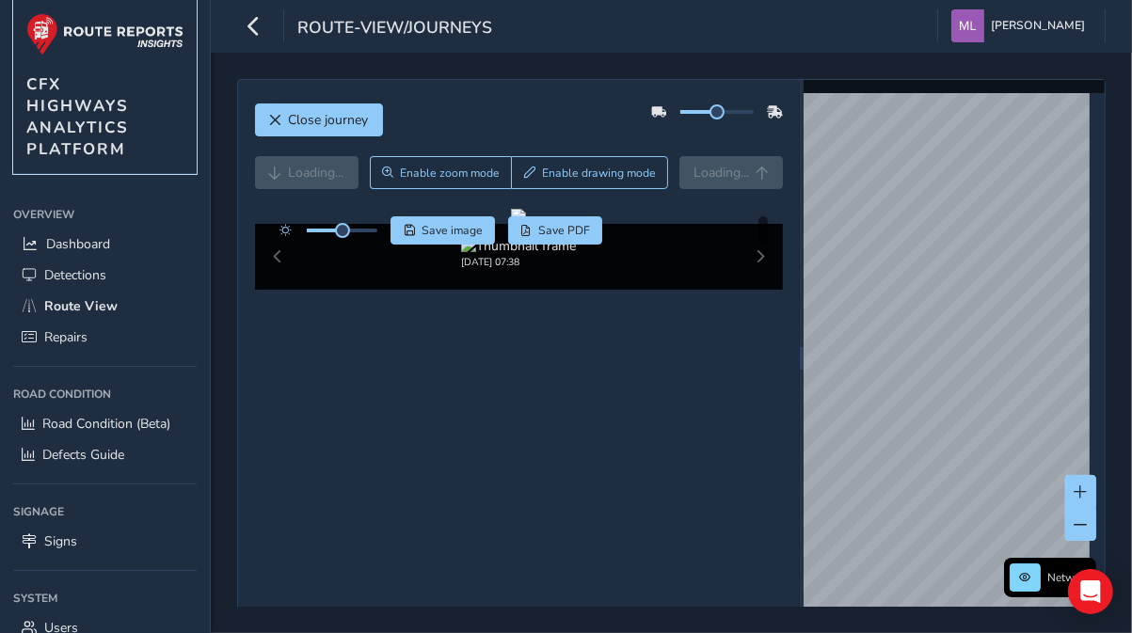
click at [96, 140] on span "CFX HIGHWAYS ANALYTICS PLATFORM" at bounding box center [77, 116] width 103 height 87
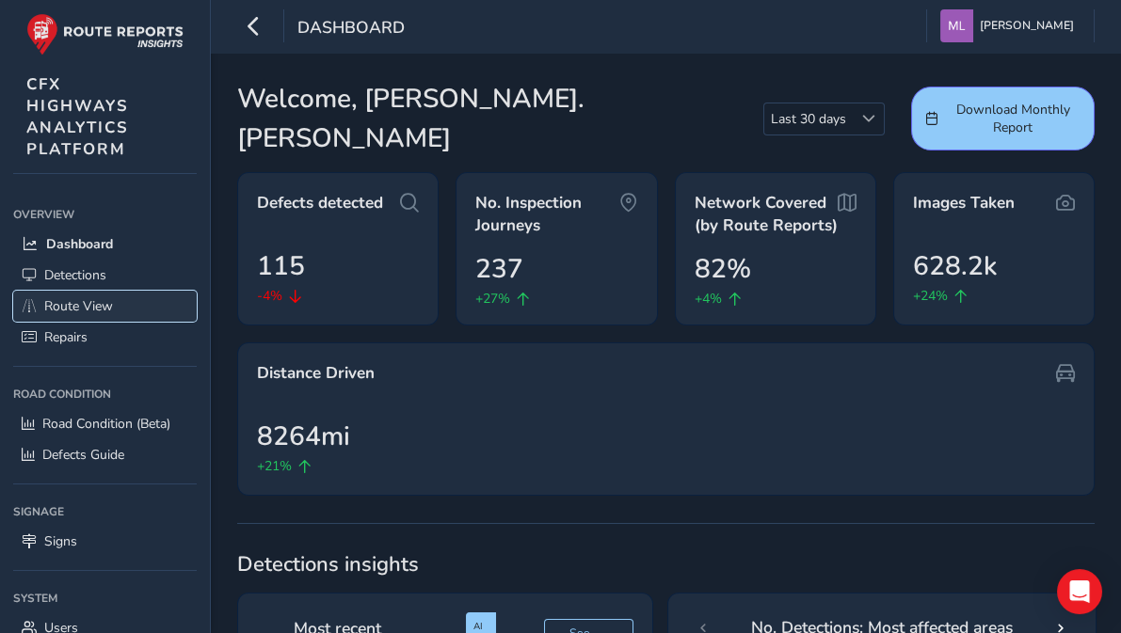
click at [91, 297] on span "Route View" at bounding box center [78, 306] width 69 height 18
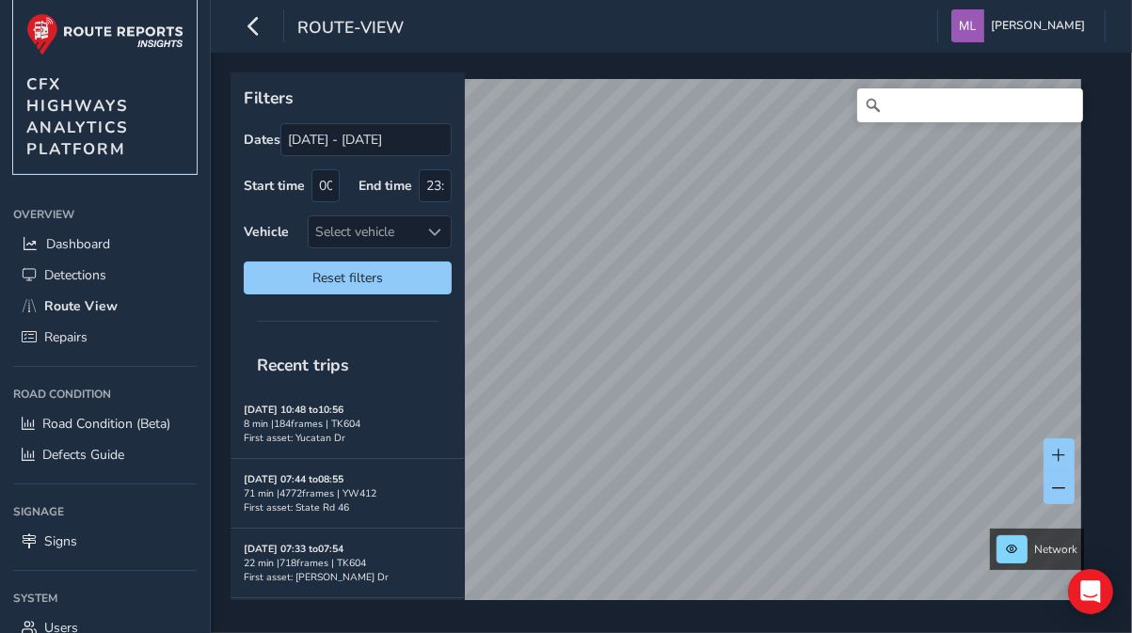
click at [94, 152] on span "CFX HIGHWAYS ANALYTICS PLATFORM" at bounding box center [77, 116] width 103 height 87
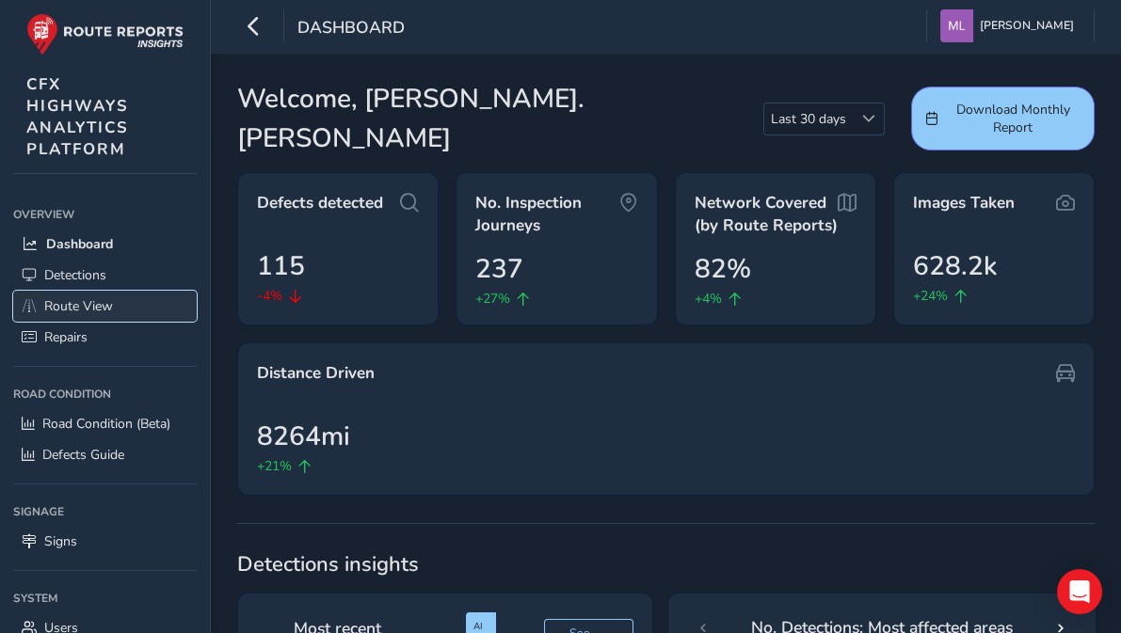
click at [83, 297] on span "Route View" at bounding box center [78, 306] width 69 height 18
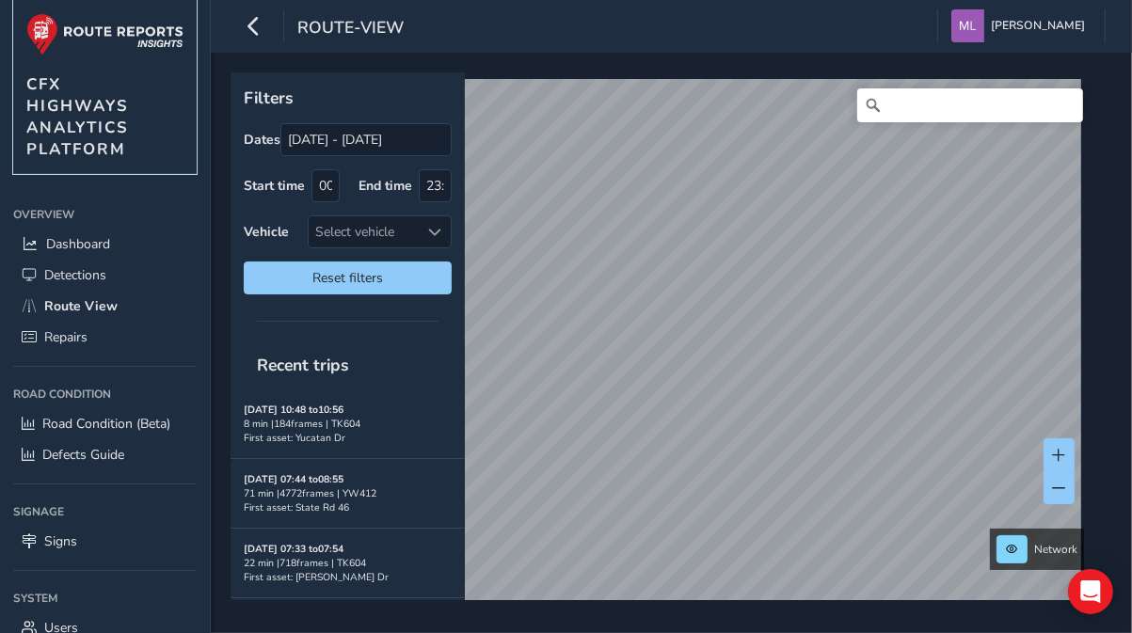
click at [87, 144] on span "CFX HIGHWAYS ANALYTICS PLATFORM" at bounding box center [77, 116] width 103 height 87
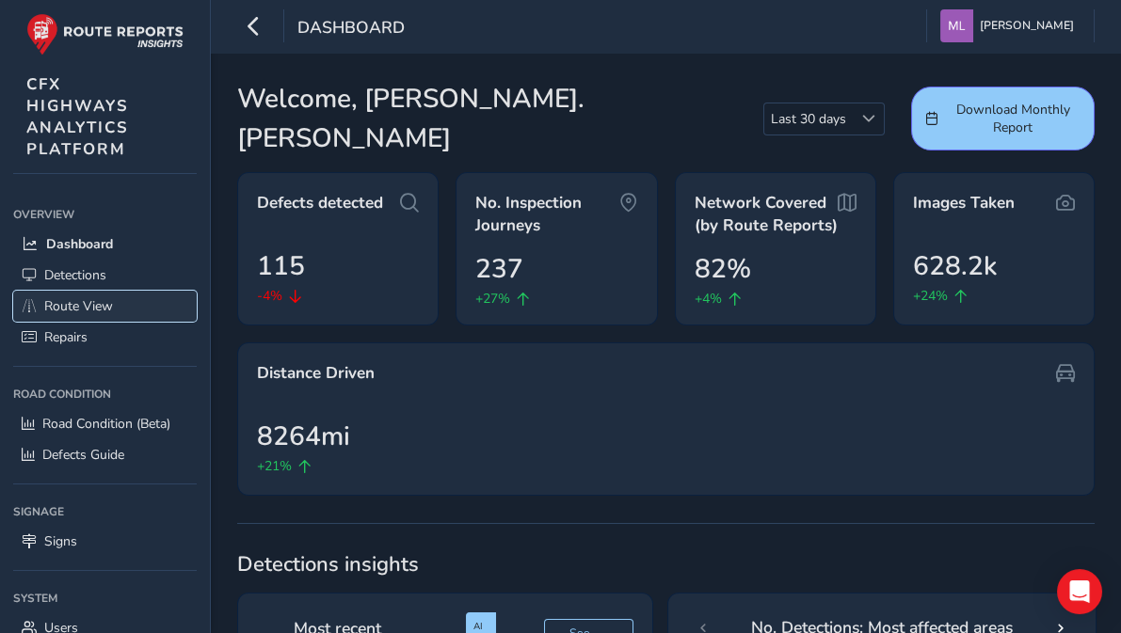
click at [87, 305] on span "Route View" at bounding box center [78, 306] width 69 height 18
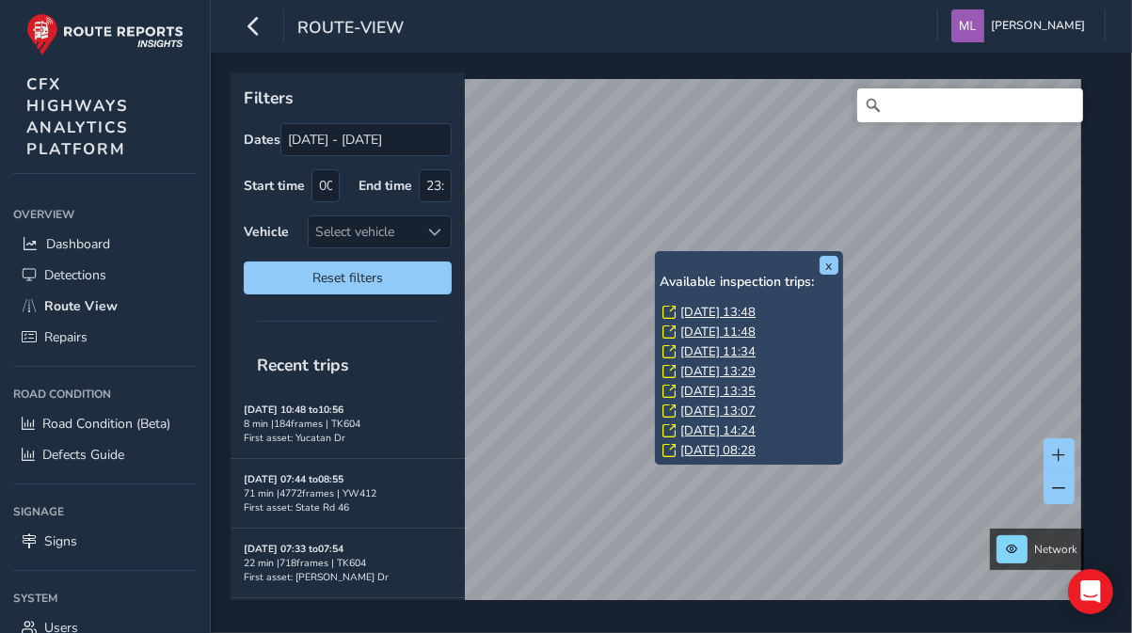
click at [716, 312] on link "[DATE] 13:48" at bounding box center [717, 312] width 75 height 17
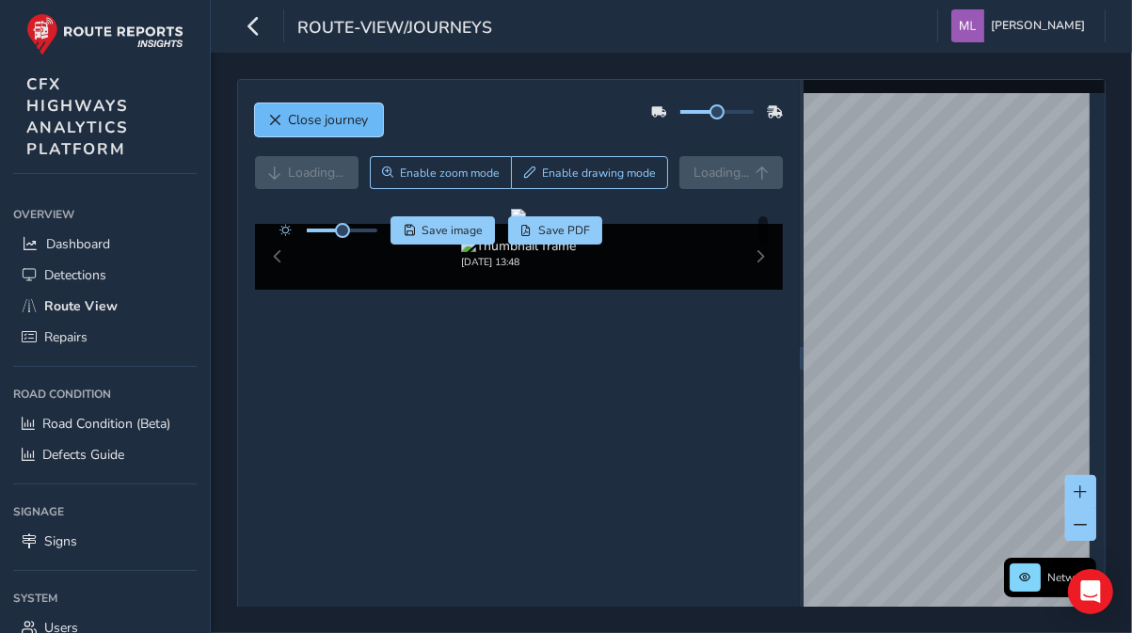
click at [313, 117] on span "Close journey" at bounding box center [329, 120] width 80 height 18
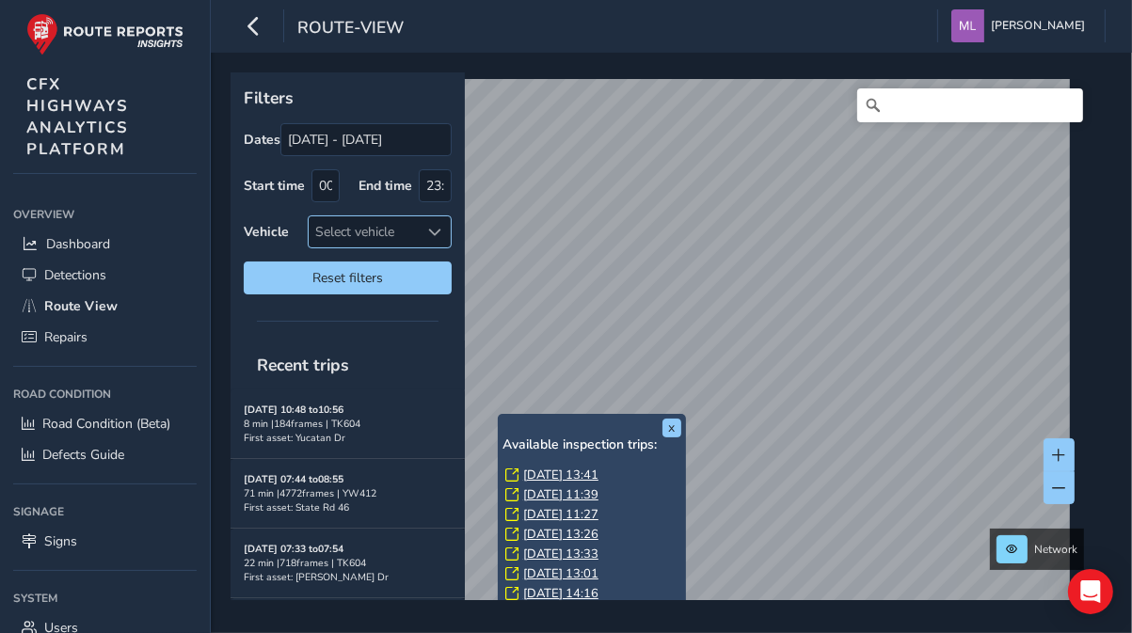
click at [439, 222] on div at bounding box center [435, 231] width 31 height 31
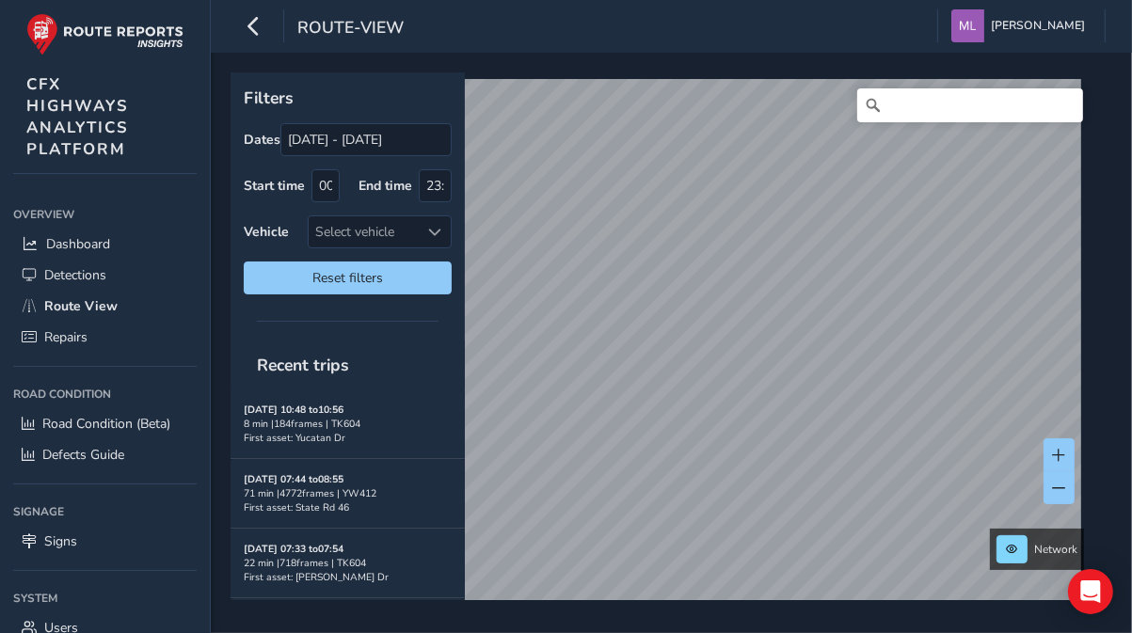
click at [359, 310] on div "Filters Dates [DATE] - [DATE] Start time 00:00 End time 23:59 Vehicle Select ve…" at bounding box center [665, 336] width 869 height 528
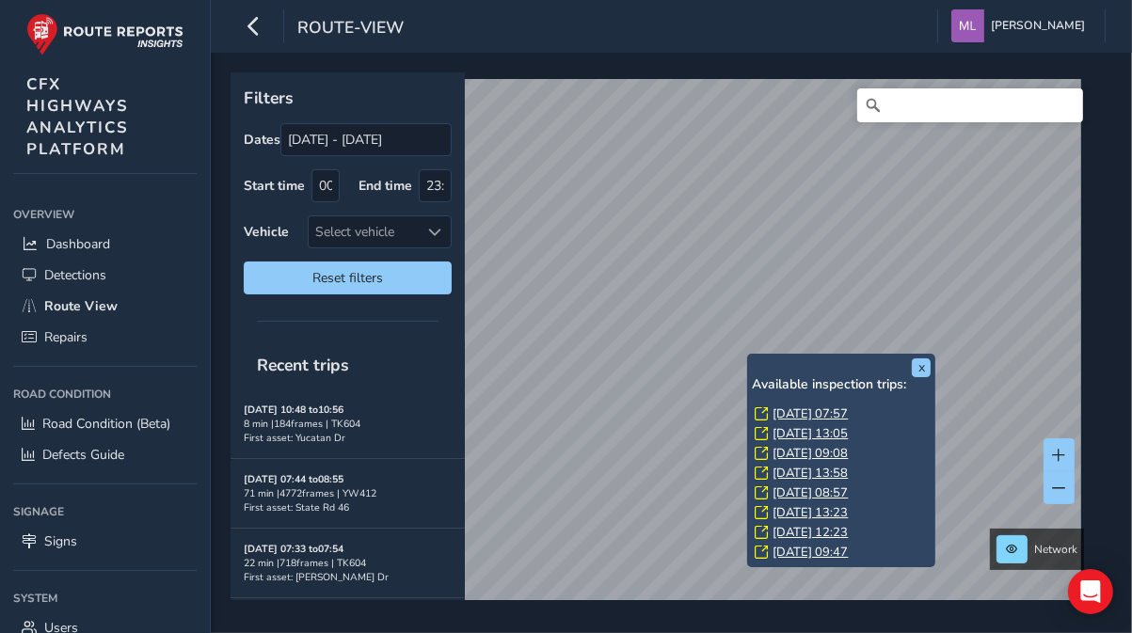
click at [749, 354] on div "x Available inspection trips: [DATE] 07:57 [DATE] 13:05 [DATE] 09:08 [DATE] 13:…" at bounding box center [841, 461] width 188 height 214
click at [796, 411] on link "[DATE] 07:57" at bounding box center [810, 414] width 75 height 17
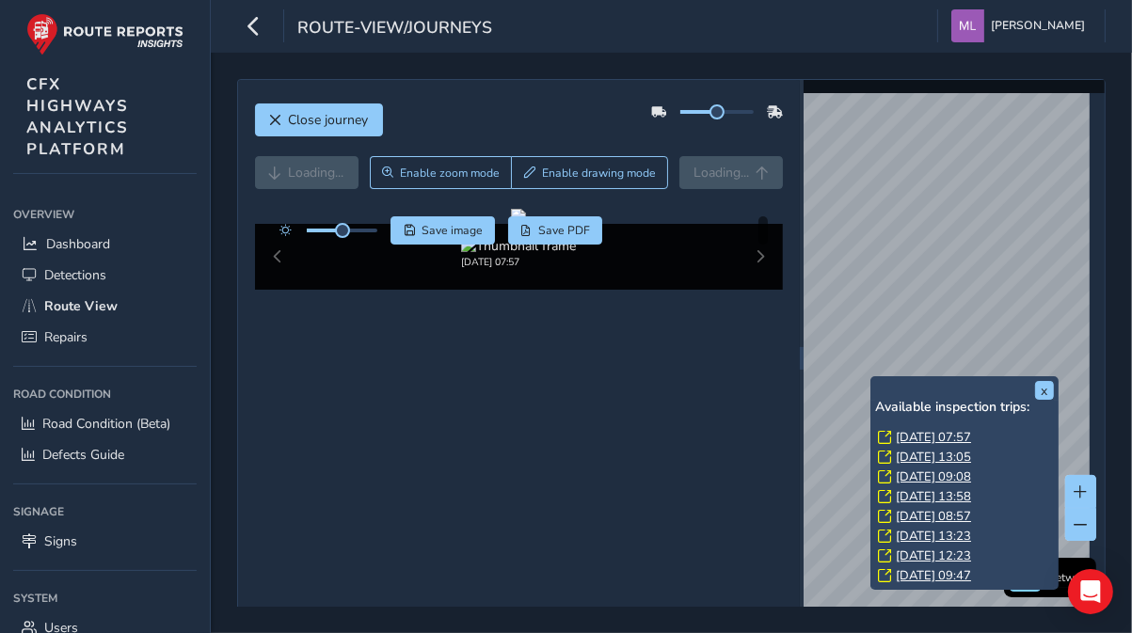
click at [917, 457] on link "[DATE] 13:05" at bounding box center [933, 457] width 75 height 17
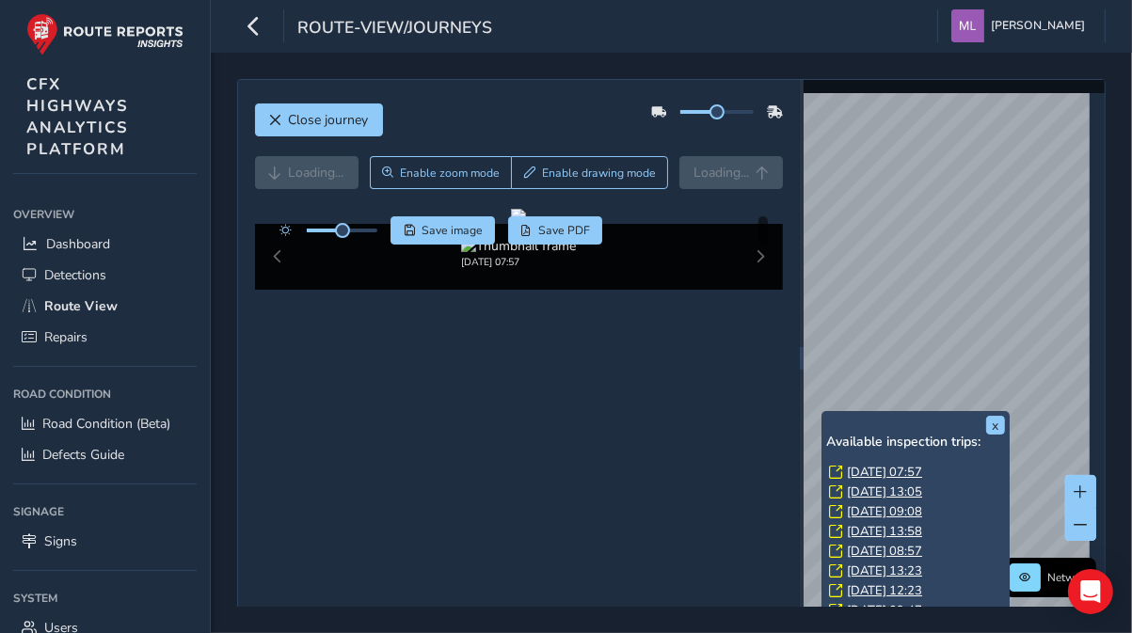
click at [878, 529] on link "[DATE] 13:58" at bounding box center [884, 531] width 75 height 17
click at [888, 589] on link "[DATE] 12:23" at bounding box center [884, 591] width 75 height 17
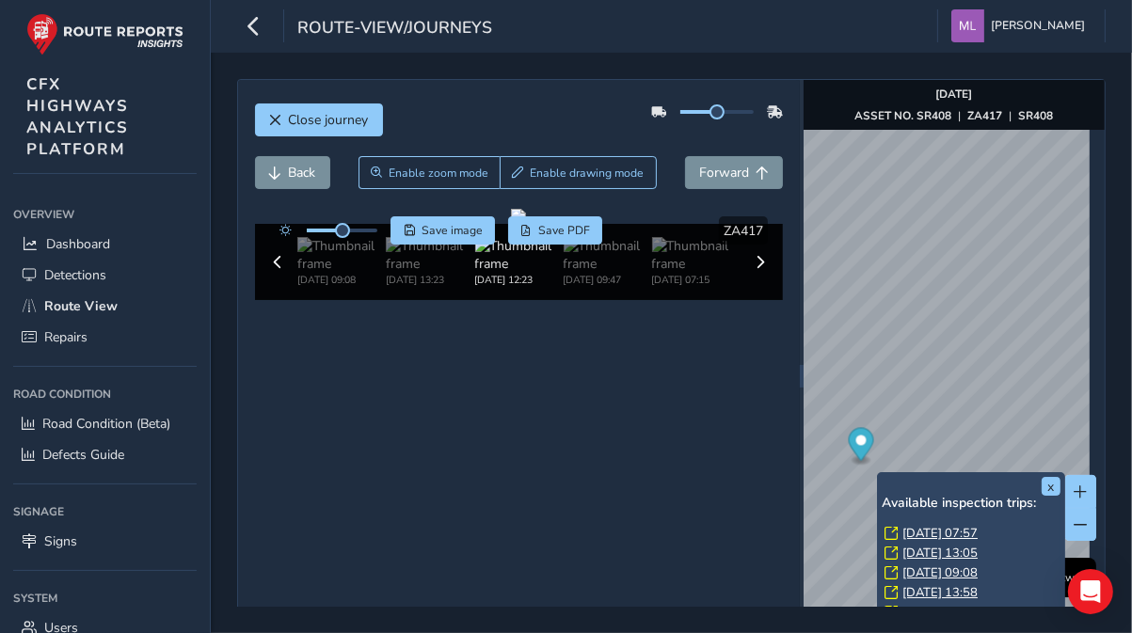
click at [939, 550] on link "[DATE] 13:05" at bounding box center [940, 553] width 75 height 17
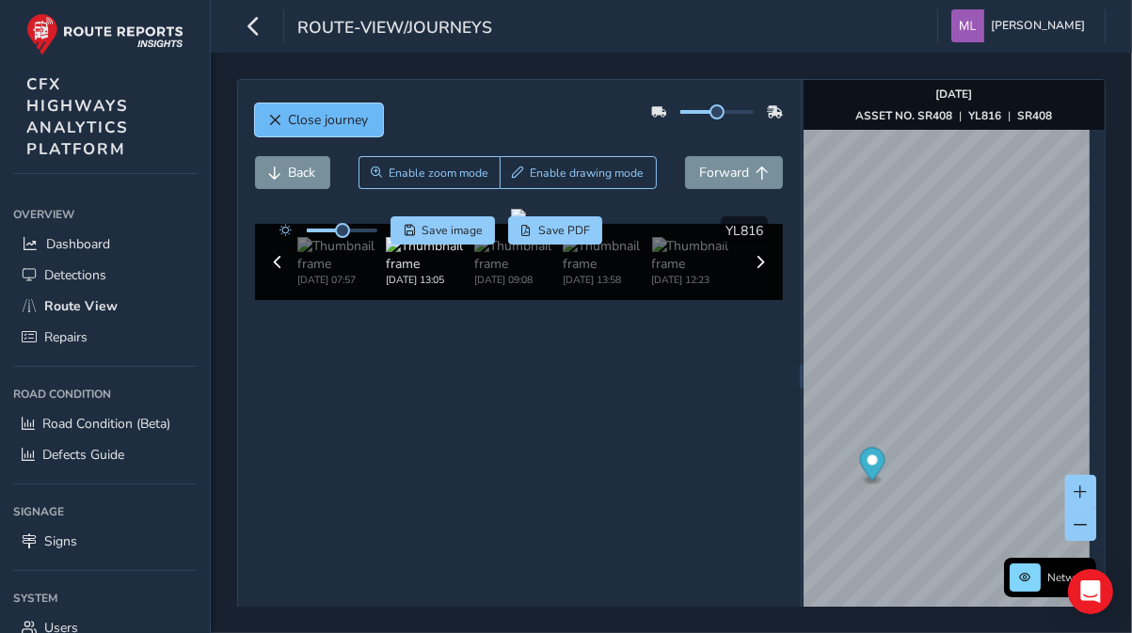
click at [326, 122] on span "Close journey" at bounding box center [329, 120] width 80 height 18
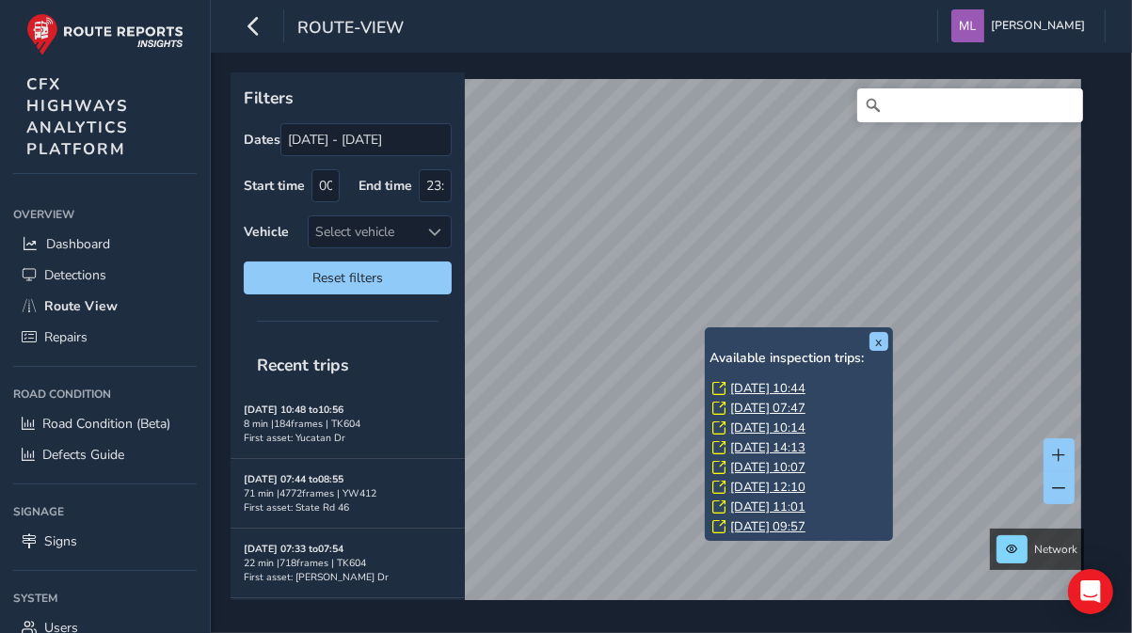
click at [792, 388] on link "[DATE] 10:44" at bounding box center [767, 388] width 75 height 17
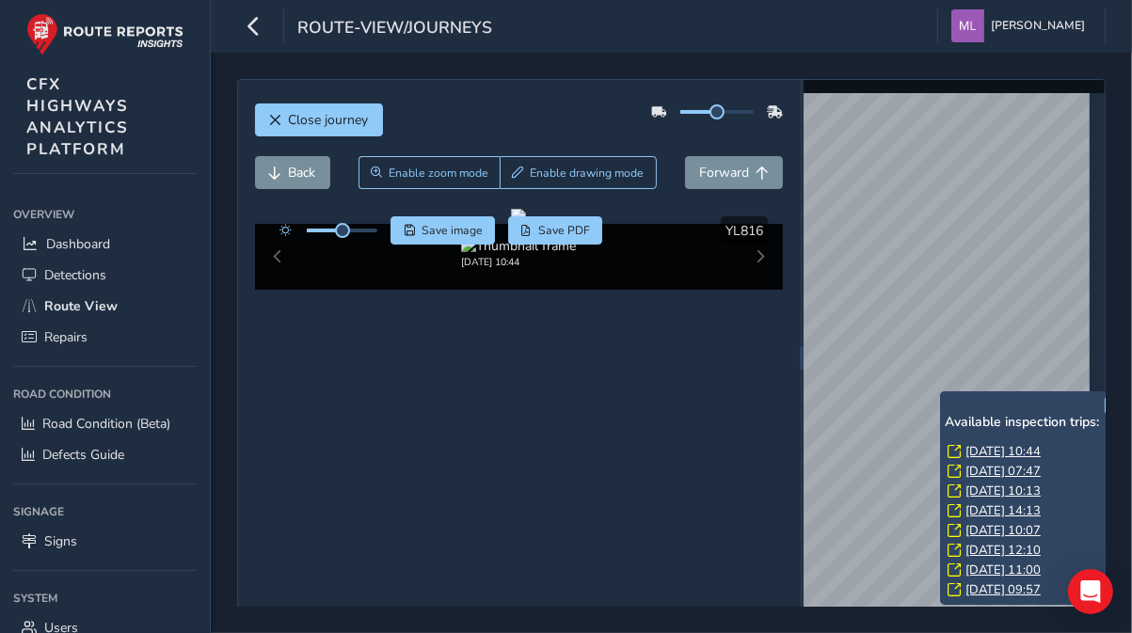
click at [1000, 451] on link "[DATE] 10:44" at bounding box center [1003, 451] width 75 height 17
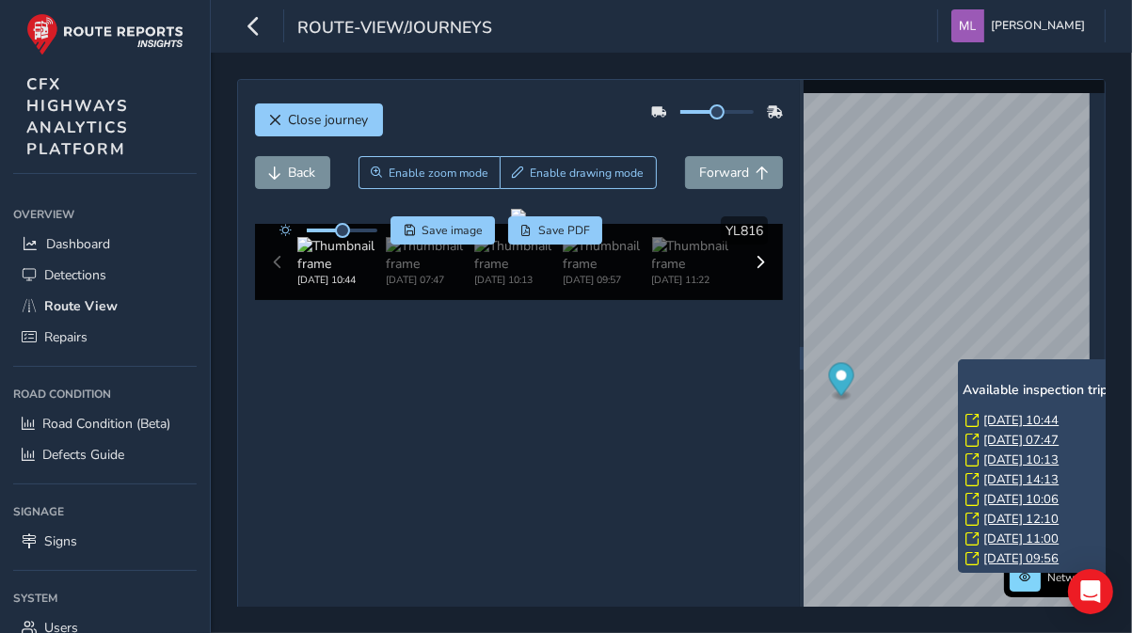
click at [1003, 440] on link "[DATE] 07:47" at bounding box center [1021, 440] width 75 height 17
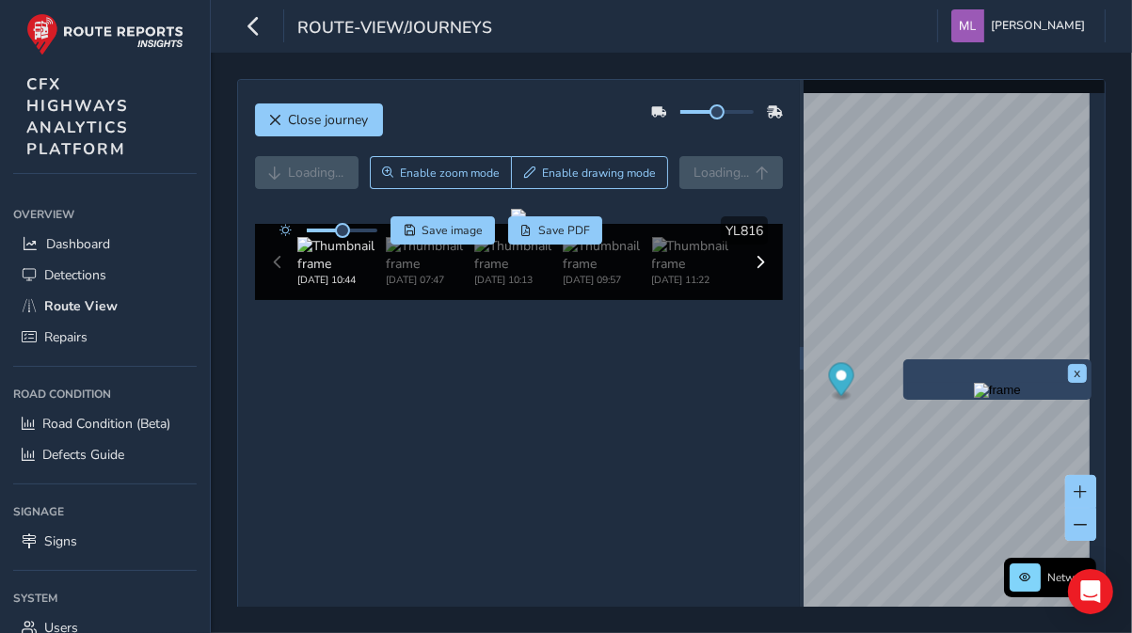
click at [974, 398] on img "Preview frame" at bounding box center [997, 390] width 47 height 15
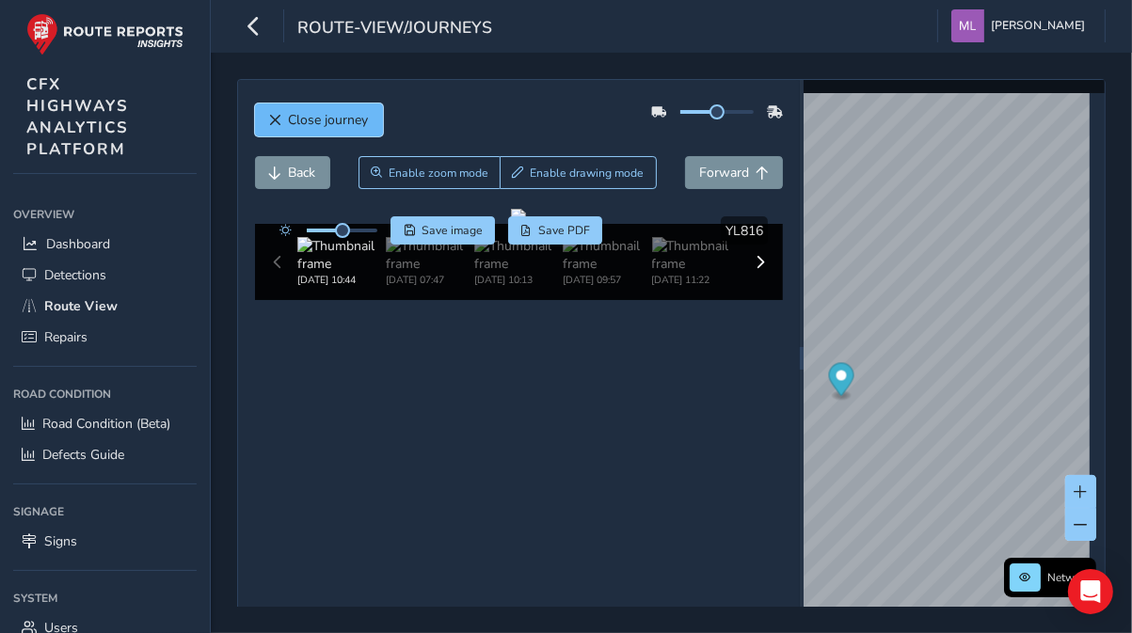
click at [357, 122] on span "Close journey" at bounding box center [329, 120] width 80 height 18
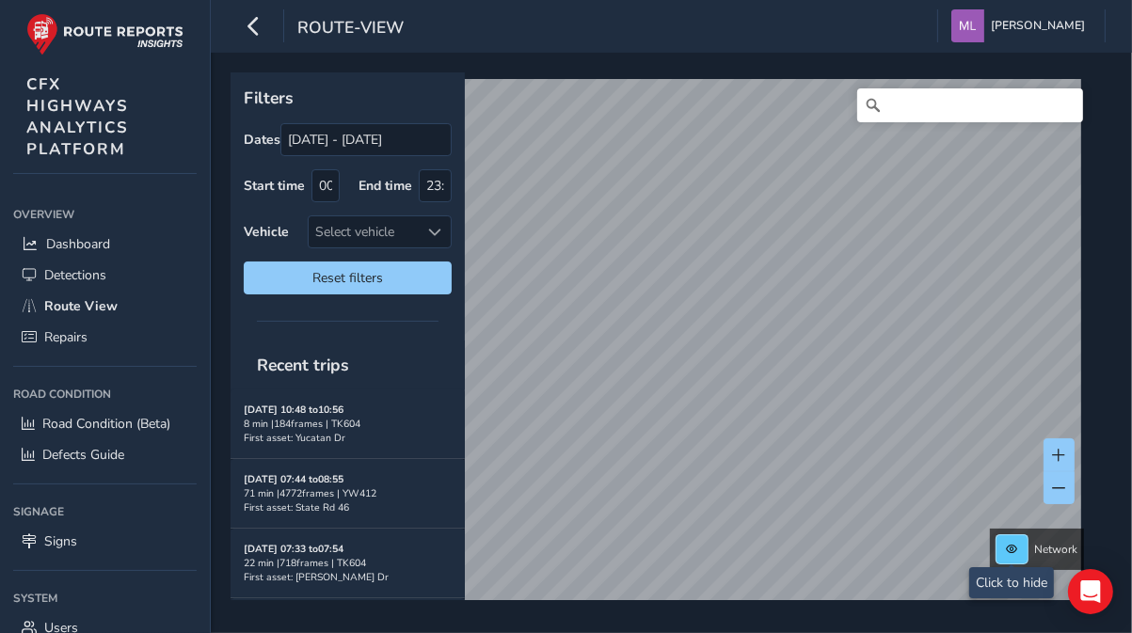
click at [1019, 540] on button at bounding box center [1012, 550] width 31 height 28
click at [431, 228] on span at bounding box center [435, 232] width 13 height 13
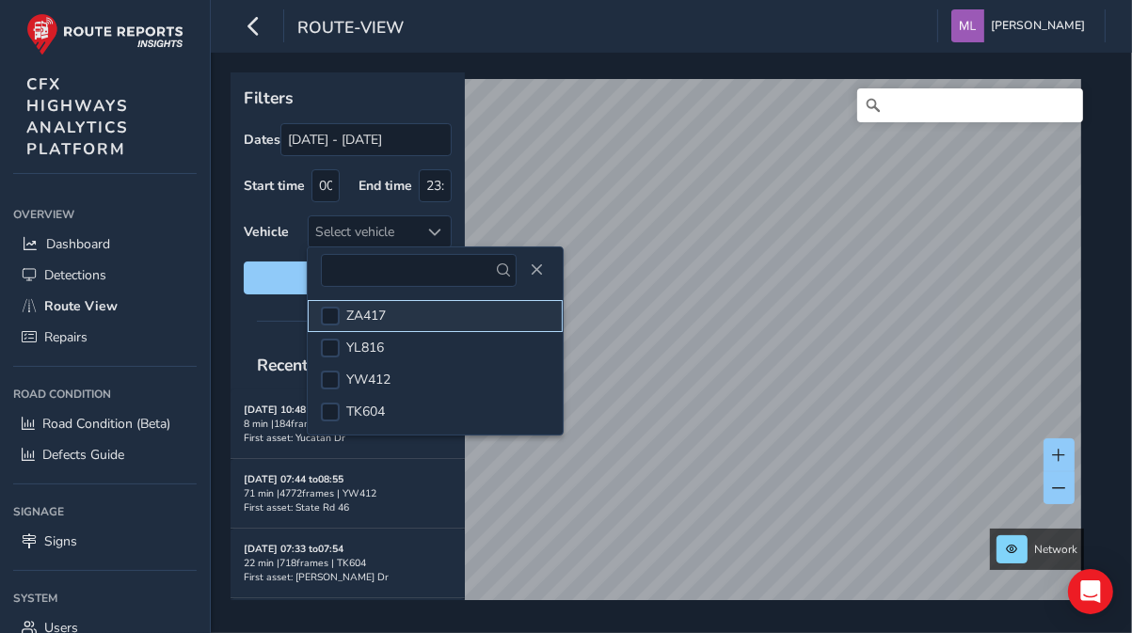
click at [387, 313] on li "ZA417" at bounding box center [435, 316] width 255 height 32
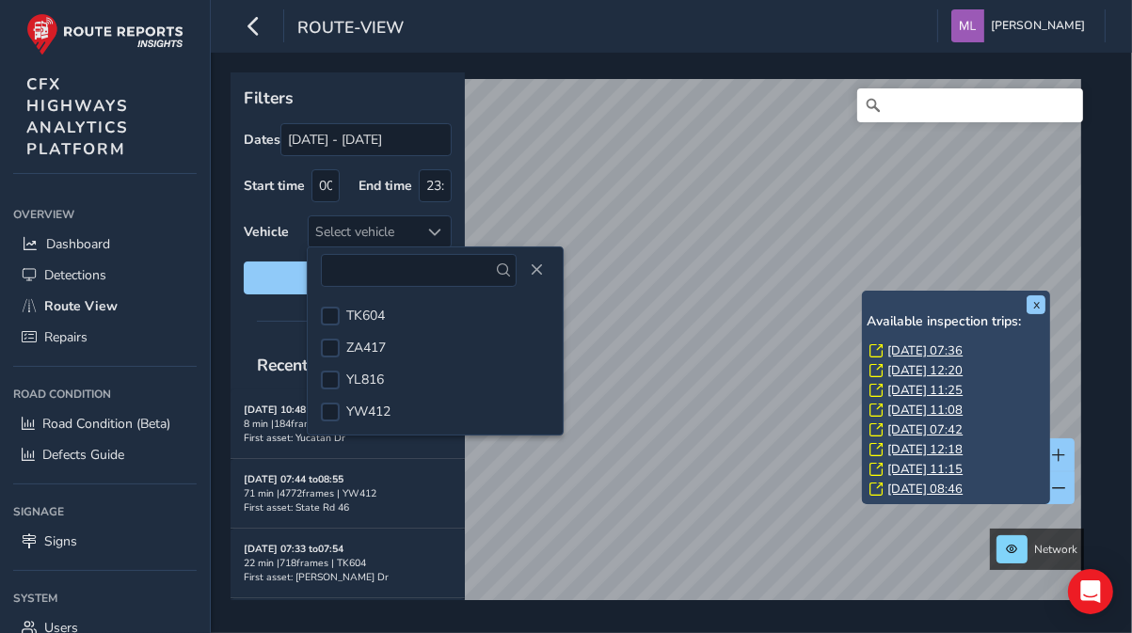
click at [919, 346] on link "[DATE] 07:36" at bounding box center [925, 351] width 75 height 17
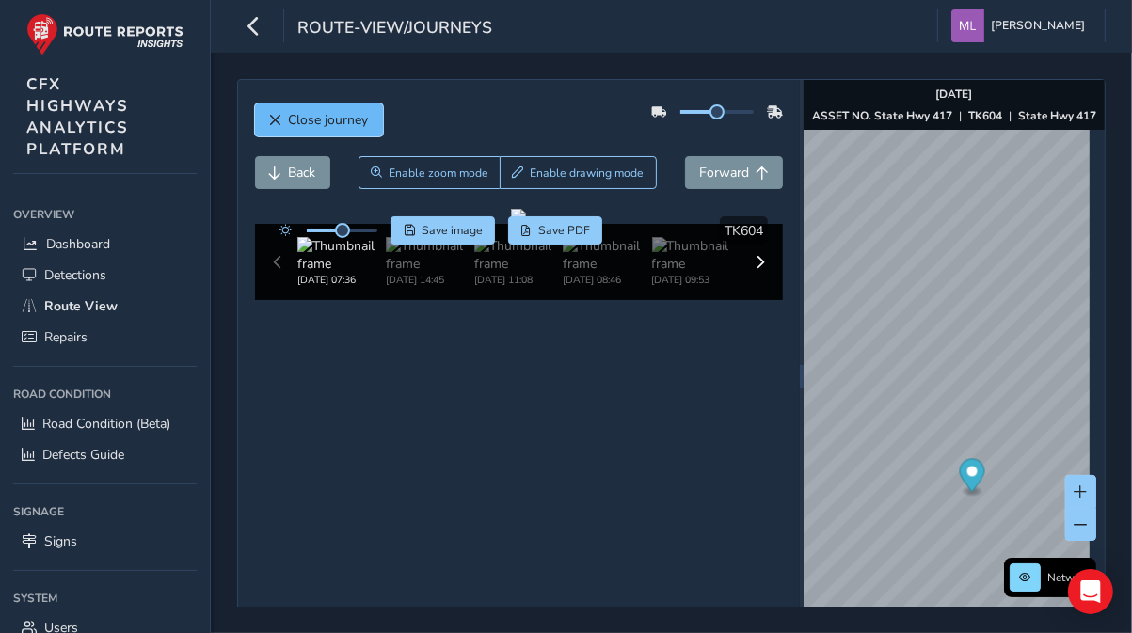
click at [305, 118] on span "Close journey" at bounding box center [329, 120] width 80 height 18
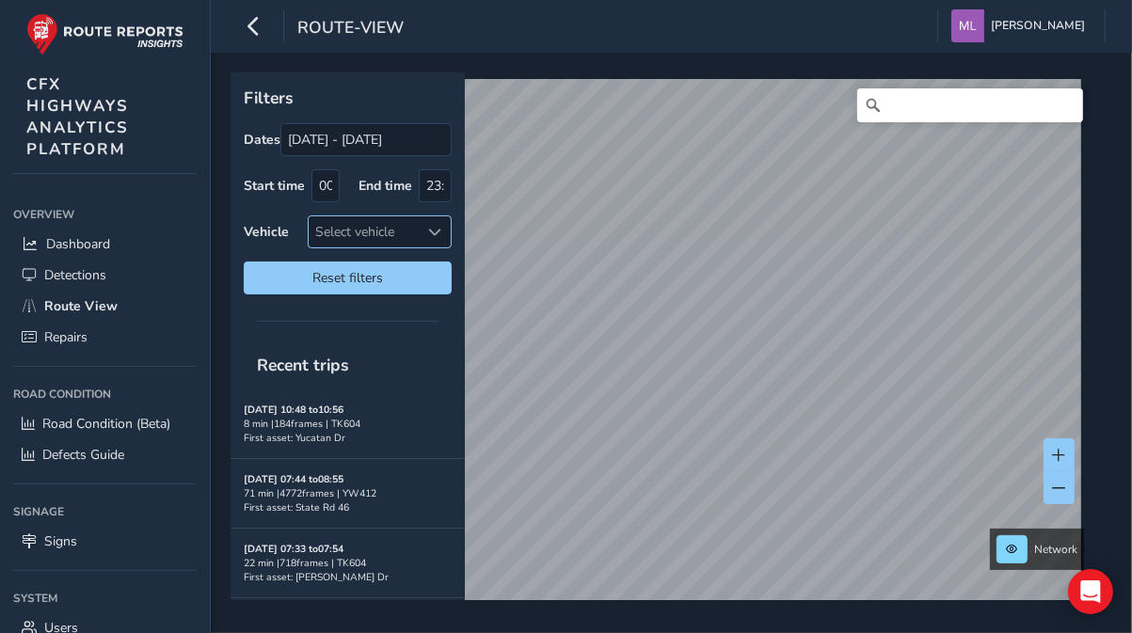
click at [440, 227] on span at bounding box center [435, 232] width 13 height 13
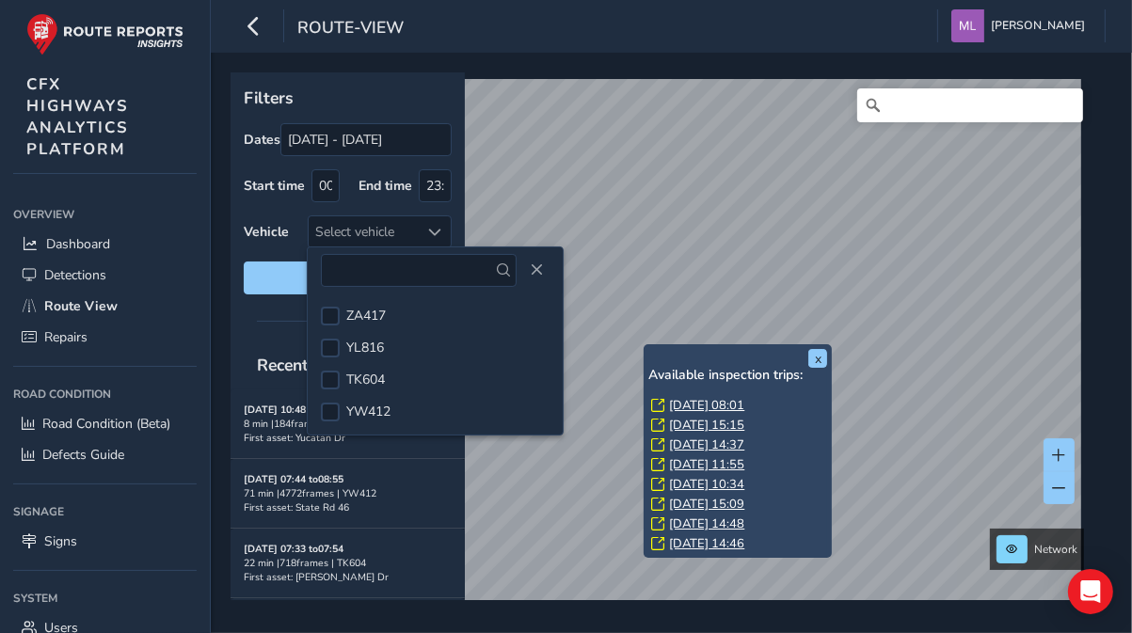
click at [709, 408] on link "[DATE] 08:01" at bounding box center [706, 405] width 75 height 17
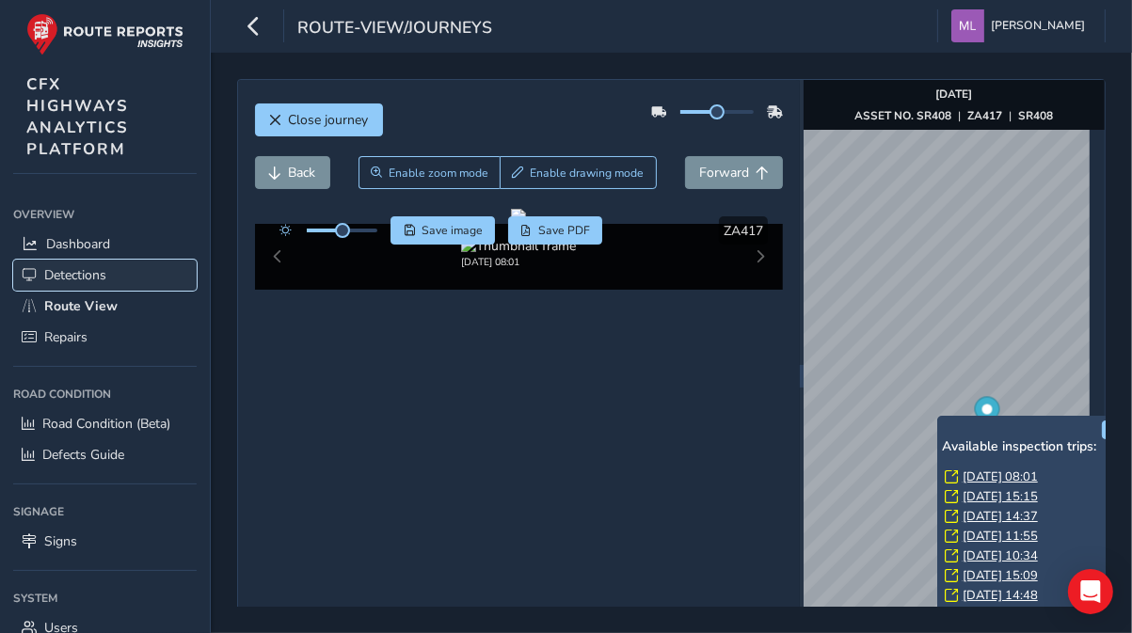
click at [80, 269] on span "Detections" at bounding box center [75, 275] width 62 height 18
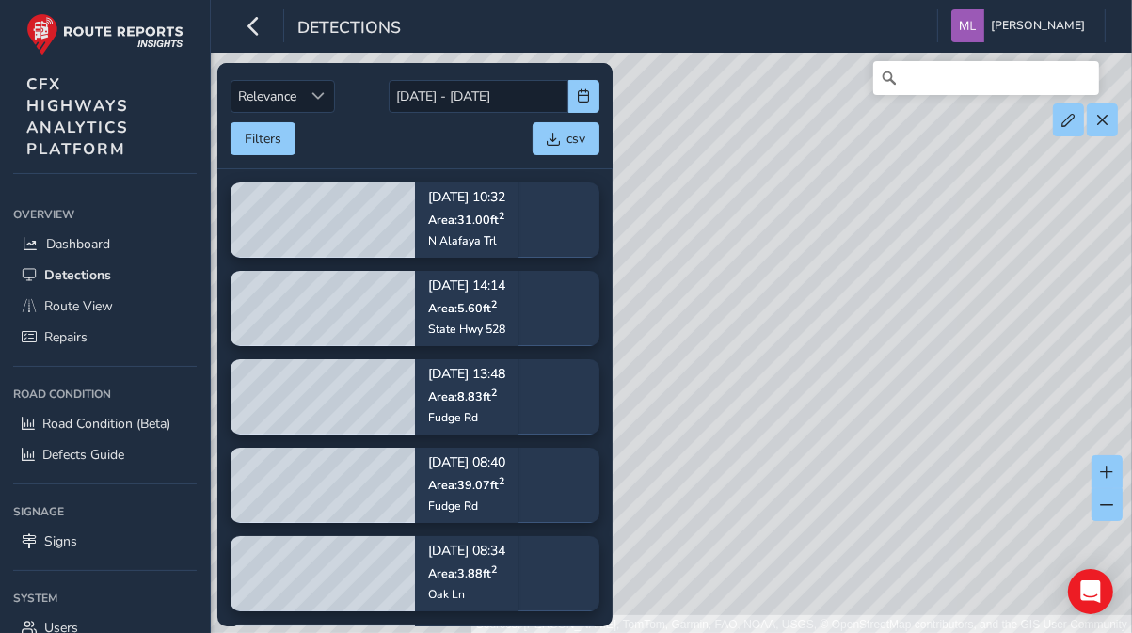
drag, startPoint x: 675, startPoint y: 298, endPoint x: 866, endPoint y: 340, distance: 195.5
click at [889, 339] on div "Sources: [PERSON_NAME], TomTom, Garmin, FAO, NOAA, USGS, © OpenStreetMap contri…" at bounding box center [566, 317] width 1132 height 634
drag, startPoint x: 914, startPoint y: 219, endPoint x: 859, endPoint y: 366, distance: 156.6
click at [859, 366] on div "Sources: [PERSON_NAME], TomTom, Garmin, FAO, NOAA, USGS, © OpenStreetMap contri…" at bounding box center [566, 317] width 1132 height 634
drag, startPoint x: 816, startPoint y: 316, endPoint x: 917, endPoint y: 327, distance: 101.2
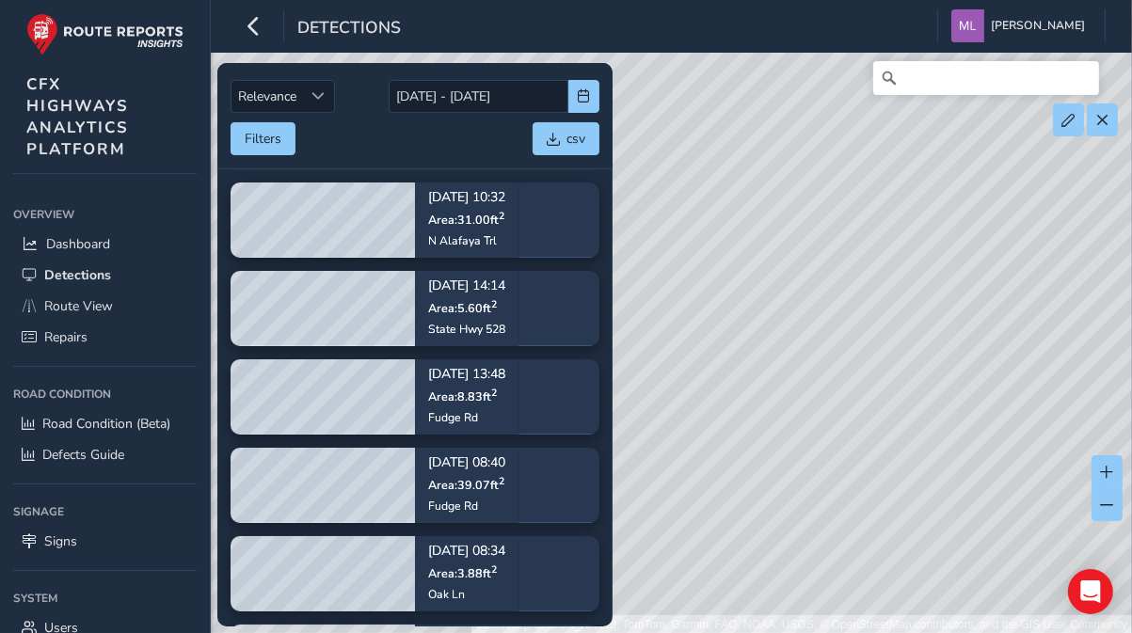
click at [917, 327] on div "Sources: [PERSON_NAME], TomTom, Garmin, FAO, NOAA, USGS, © OpenStreetMap contri…" at bounding box center [566, 317] width 1132 height 634
click at [921, 340] on div "Sources: [PERSON_NAME], TomTom, Garmin, FAO, NOAA, USGS, © OpenStreetMap contri…" at bounding box center [566, 317] width 1132 height 634
drag, startPoint x: 884, startPoint y: 340, endPoint x: 954, endPoint y: 341, distance: 70.6
click at [954, 341] on div "Sources: [PERSON_NAME], TomTom, Garmin, FAO, NOAA, USGS, © OpenStreetMap contri…" at bounding box center [566, 317] width 1132 height 634
drag, startPoint x: 838, startPoint y: 346, endPoint x: 909, endPoint y: 353, distance: 71.8
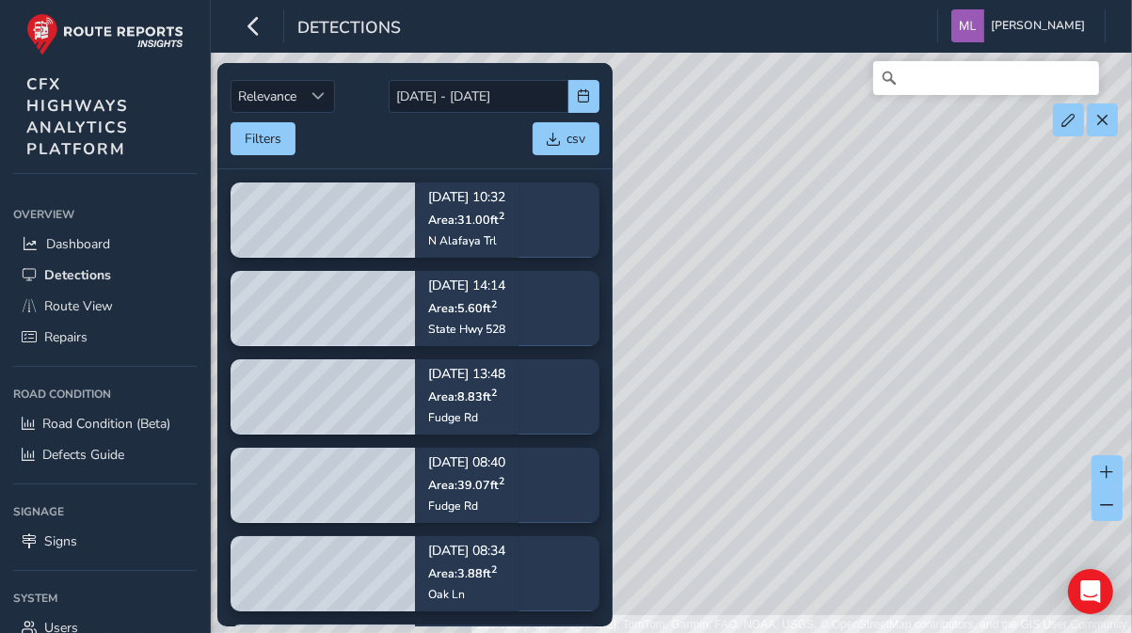
click at [1000, 356] on div "Sources: [PERSON_NAME], TomTom, Garmin, FAO, NOAA, USGS, © OpenStreetMap contri…" at bounding box center [566, 317] width 1132 height 634
drag, startPoint x: 824, startPoint y: 353, endPoint x: 991, endPoint y: 381, distance: 169.9
click at [991, 381] on div "Sources: [PERSON_NAME], TomTom, Garmin, FAO, NOAA, USGS, © OpenStreetMap contri…" at bounding box center [566, 317] width 1132 height 634
drag, startPoint x: 784, startPoint y: 349, endPoint x: 1075, endPoint y: 413, distance: 297.8
click at [1090, 414] on div "Sources: [PERSON_NAME], TomTom, Garmin, FAO, NOAA, USGS, © OpenStreetMap contri…" at bounding box center [566, 317] width 1132 height 634
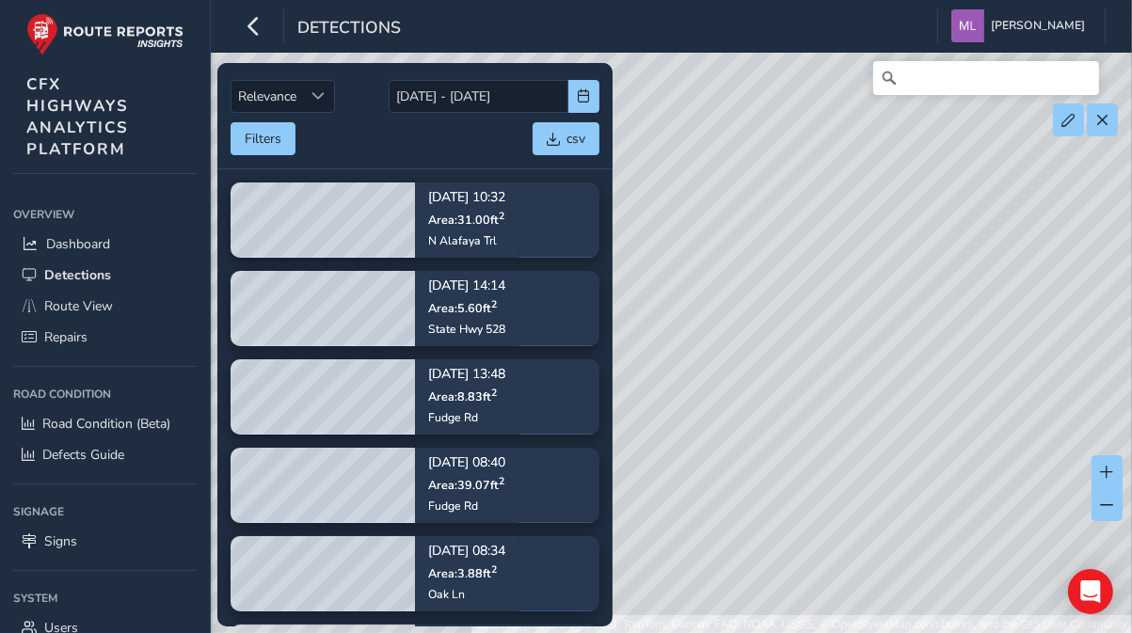
drag, startPoint x: 803, startPoint y: 382, endPoint x: 959, endPoint y: 385, distance: 156.3
click at [959, 385] on div "Sources: [PERSON_NAME], TomTom, Garmin, FAO, NOAA, USGS, © OpenStreetMap contri…" at bounding box center [566, 317] width 1132 height 634
